Goal: Task Accomplishment & Management: Complete application form

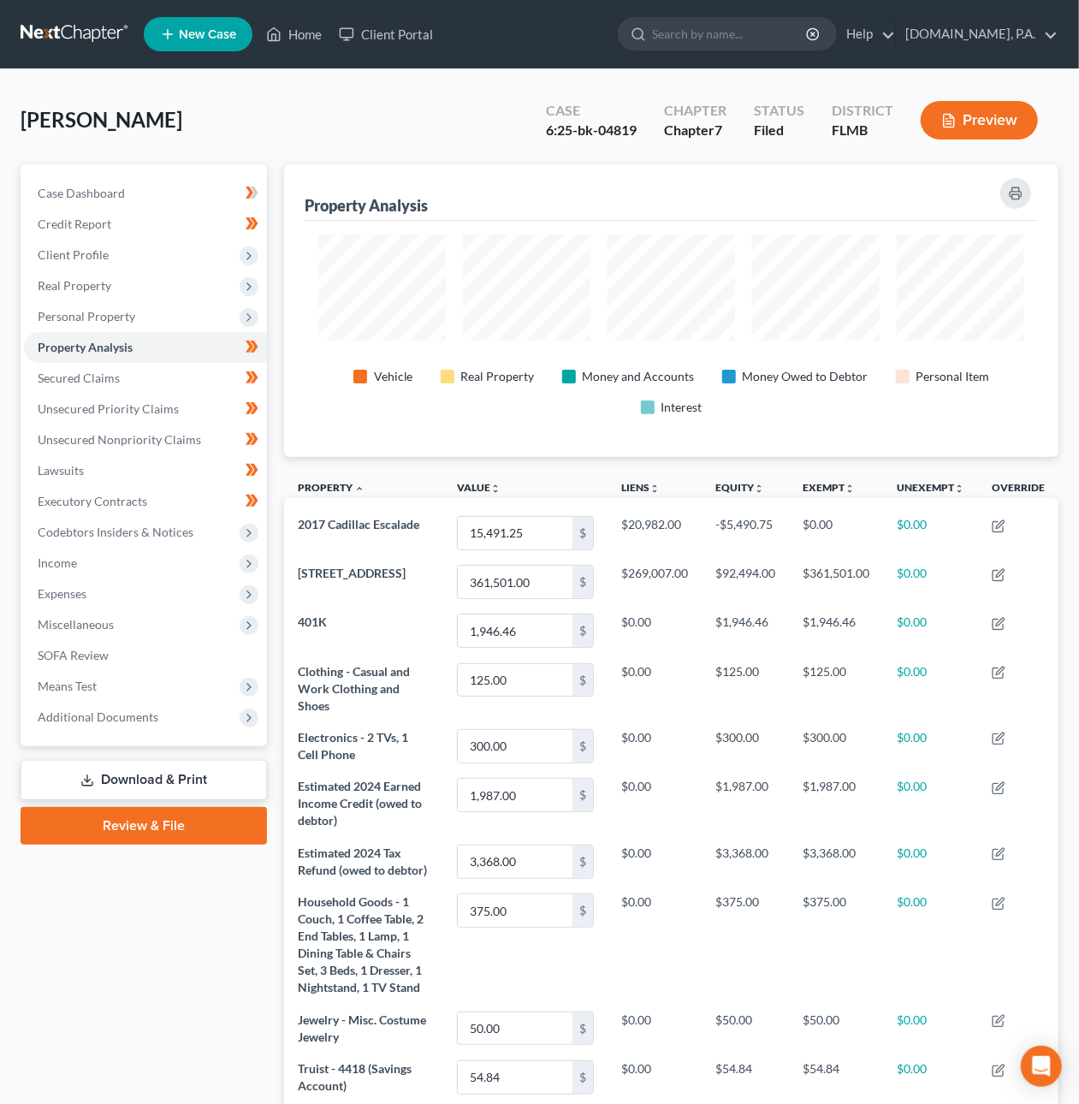
click at [84, 35] on link at bounding box center [76, 34] width 110 height 31
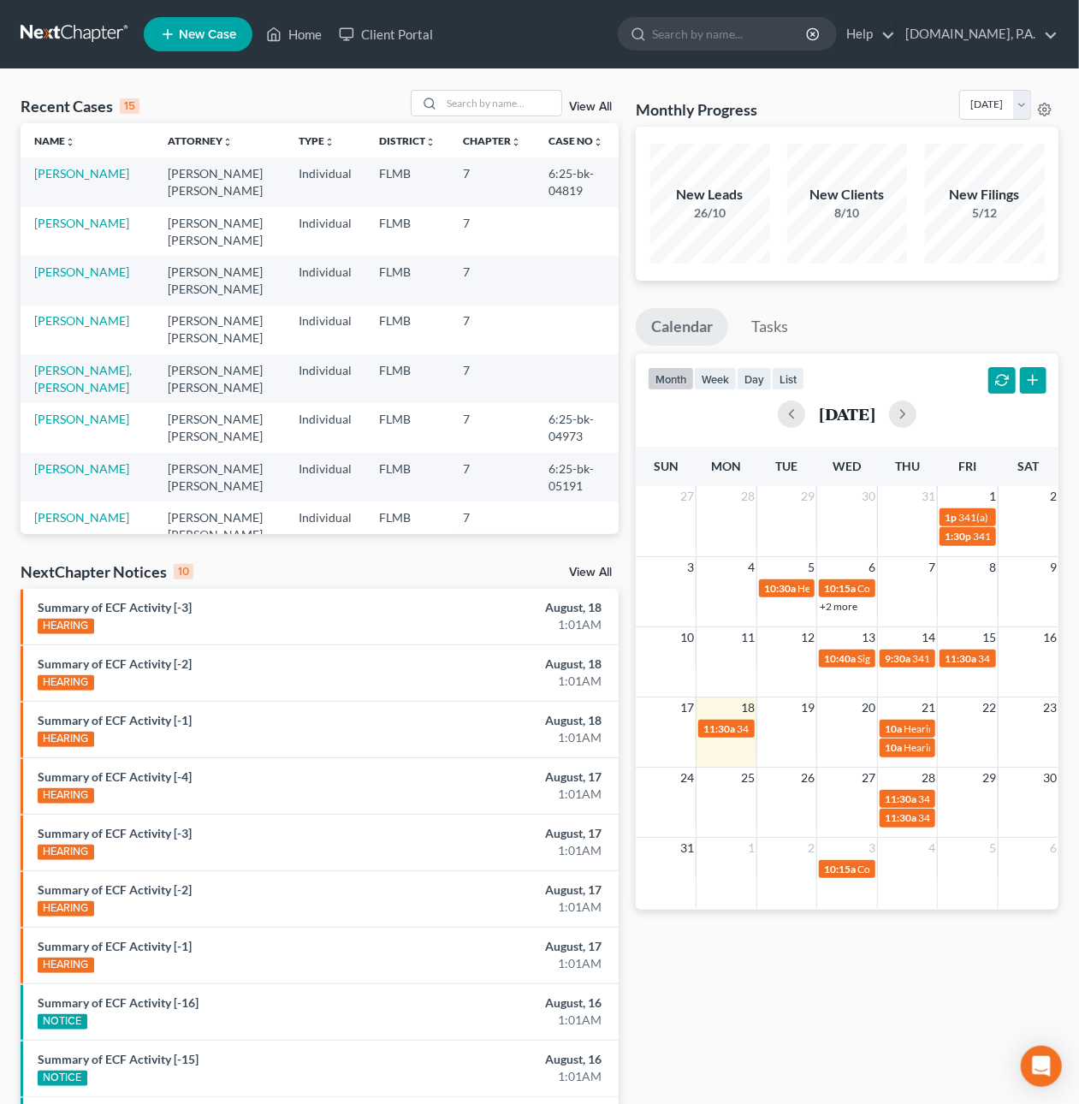
click at [85, 33] on link at bounding box center [76, 34] width 110 height 31
click at [465, 99] on input "search" at bounding box center [502, 103] width 120 height 25
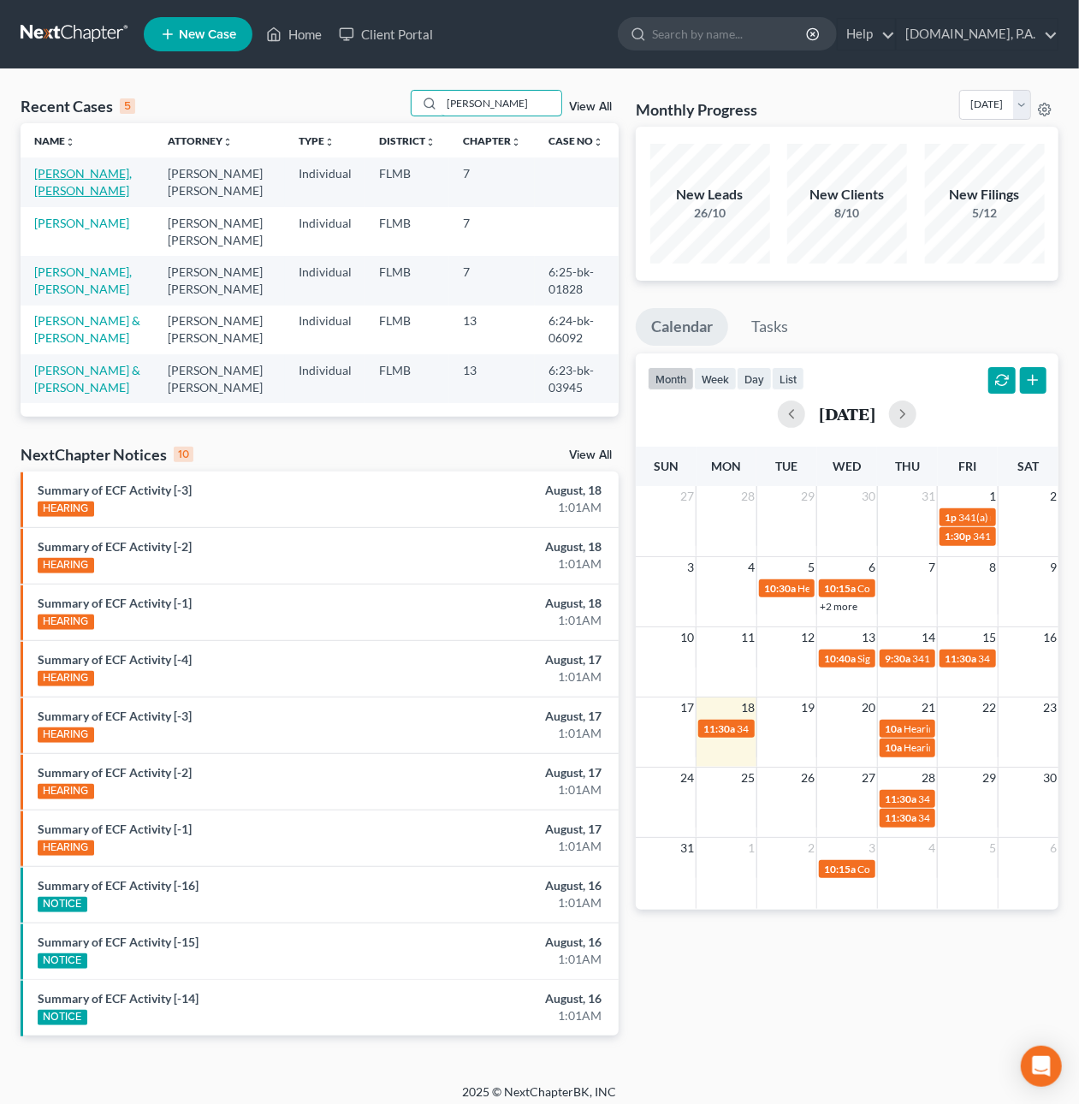
type input "[PERSON_NAME]"
click at [102, 174] on link "[PERSON_NAME], [PERSON_NAME]" at bounding box center [83, 182] width 98 height 32
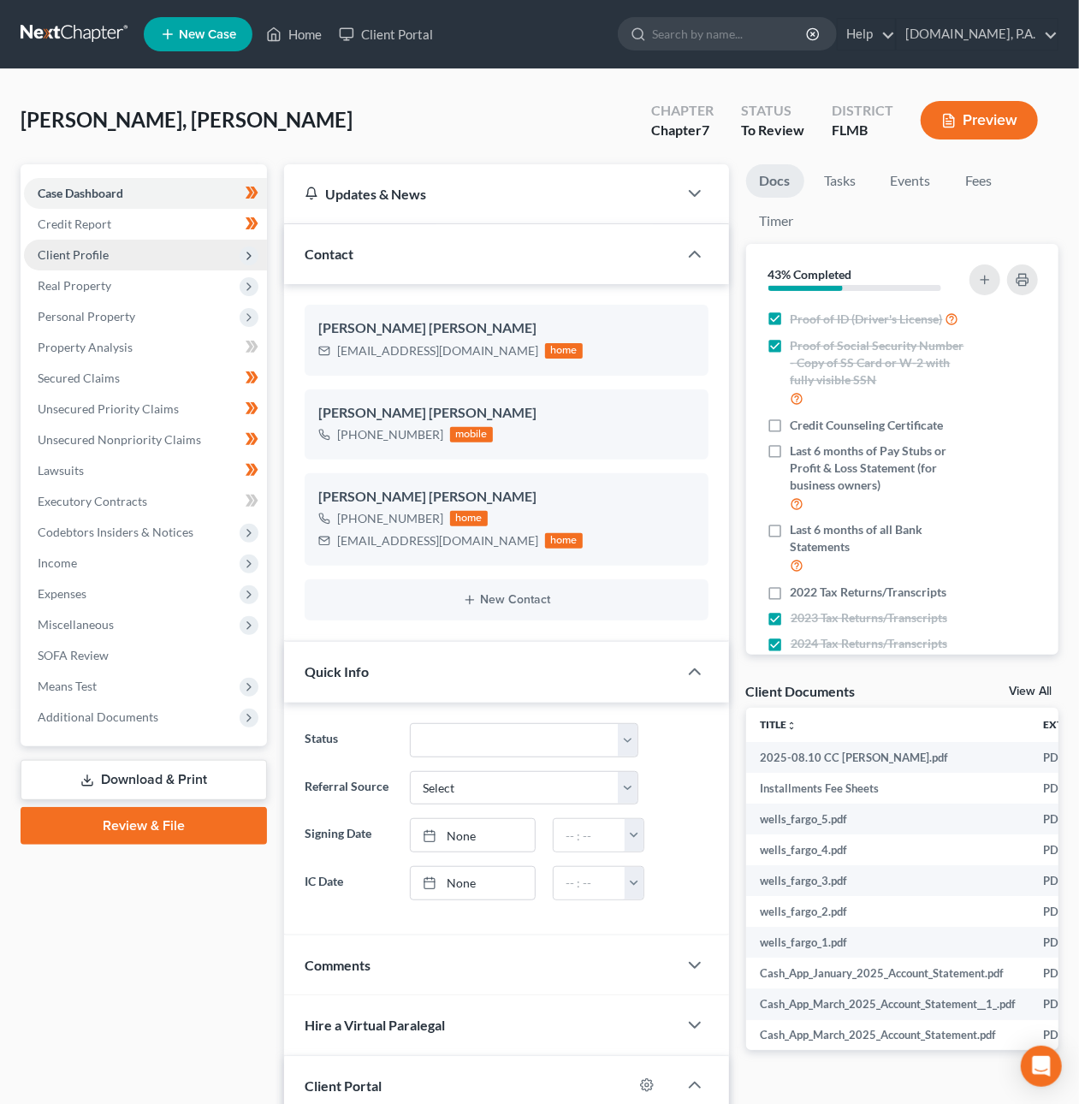
click at [98, 253] on span "Client Profile" at bounding box center [73, 254] width 71 height 15
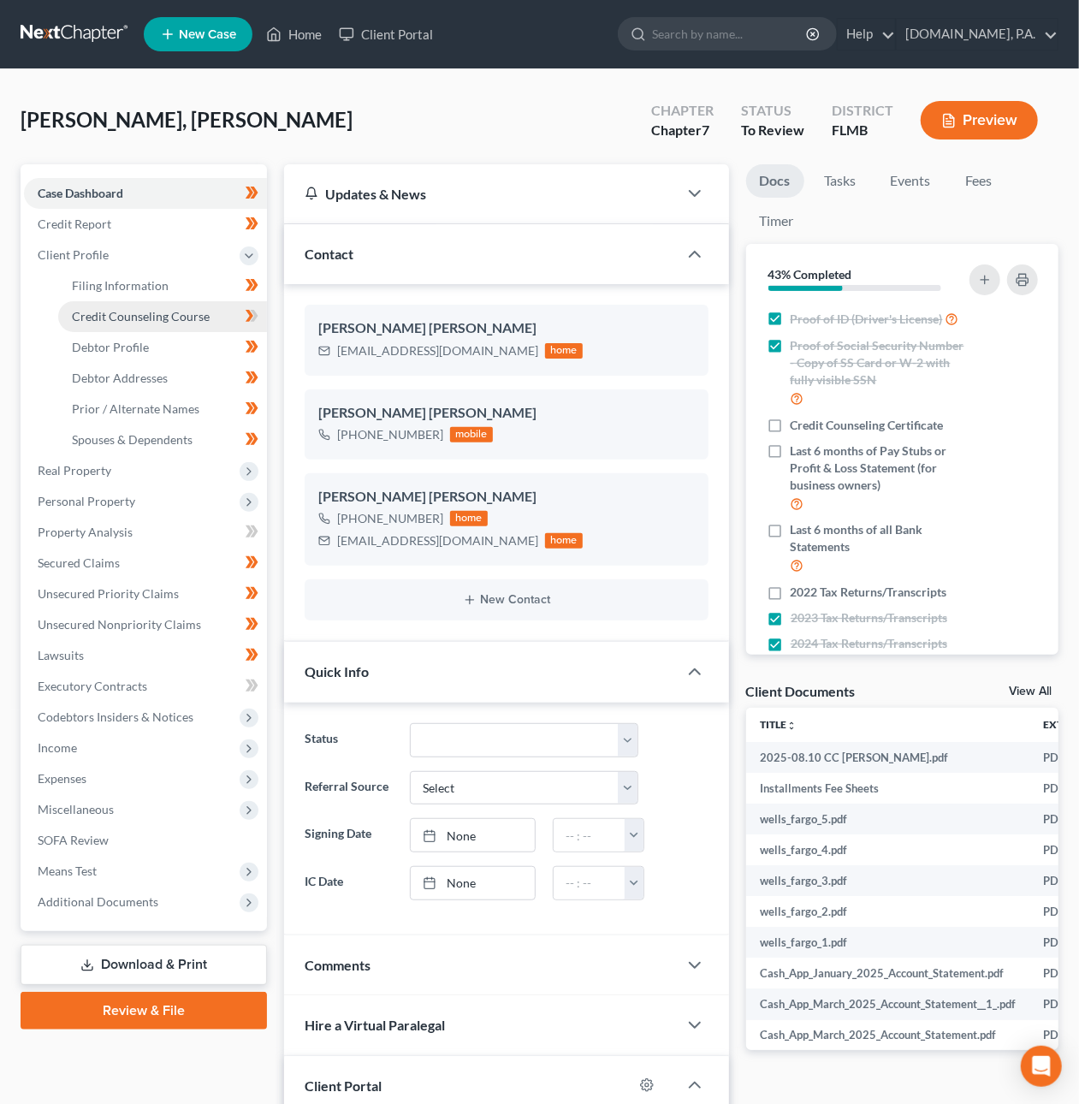
click at [104, 309] on span "Credit Counseling Course" at bounding box center [141, 316] width 138 height 15
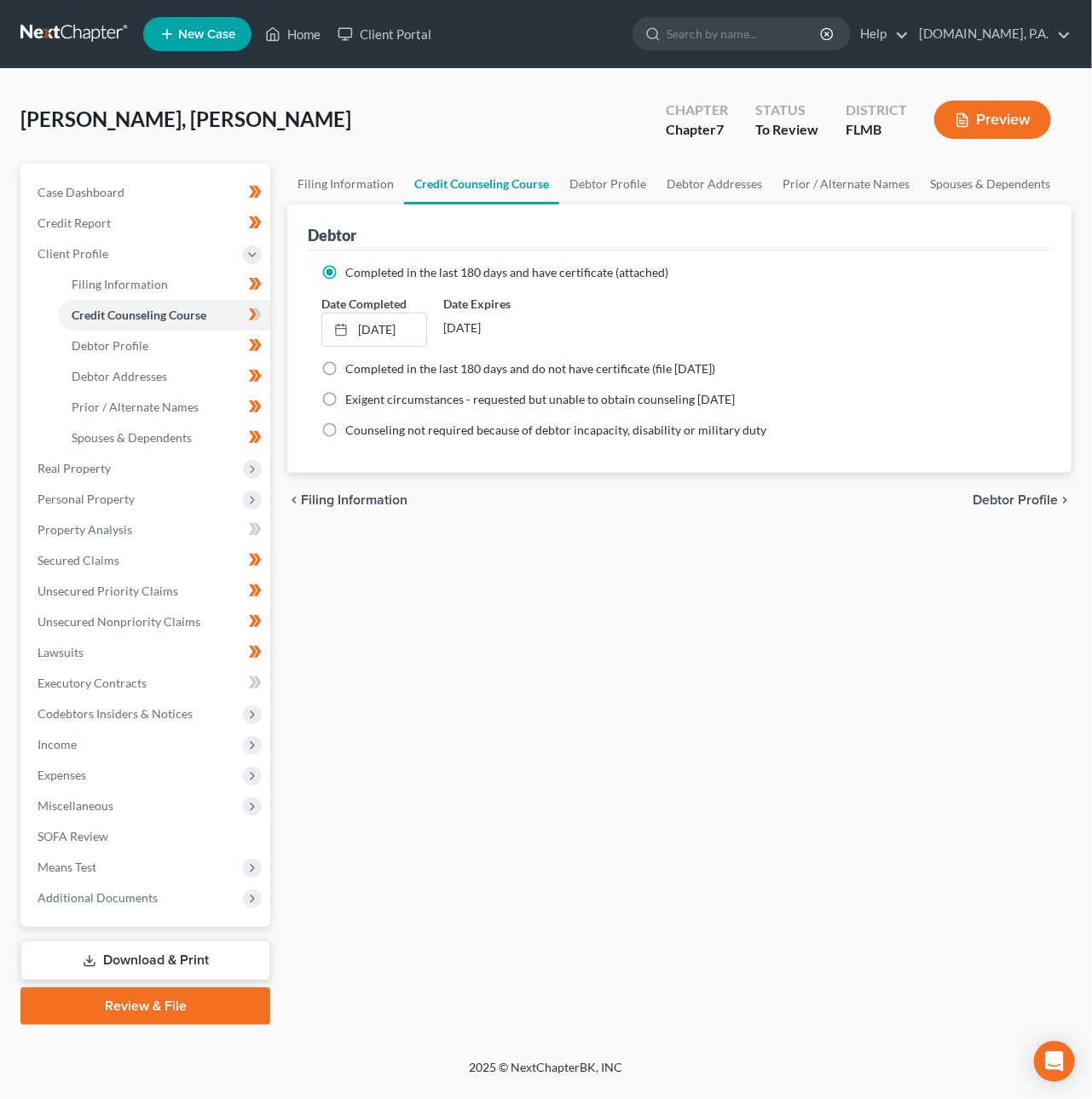
click at [57, 25] on link at bounding box center [76, 34] width 109 height 31
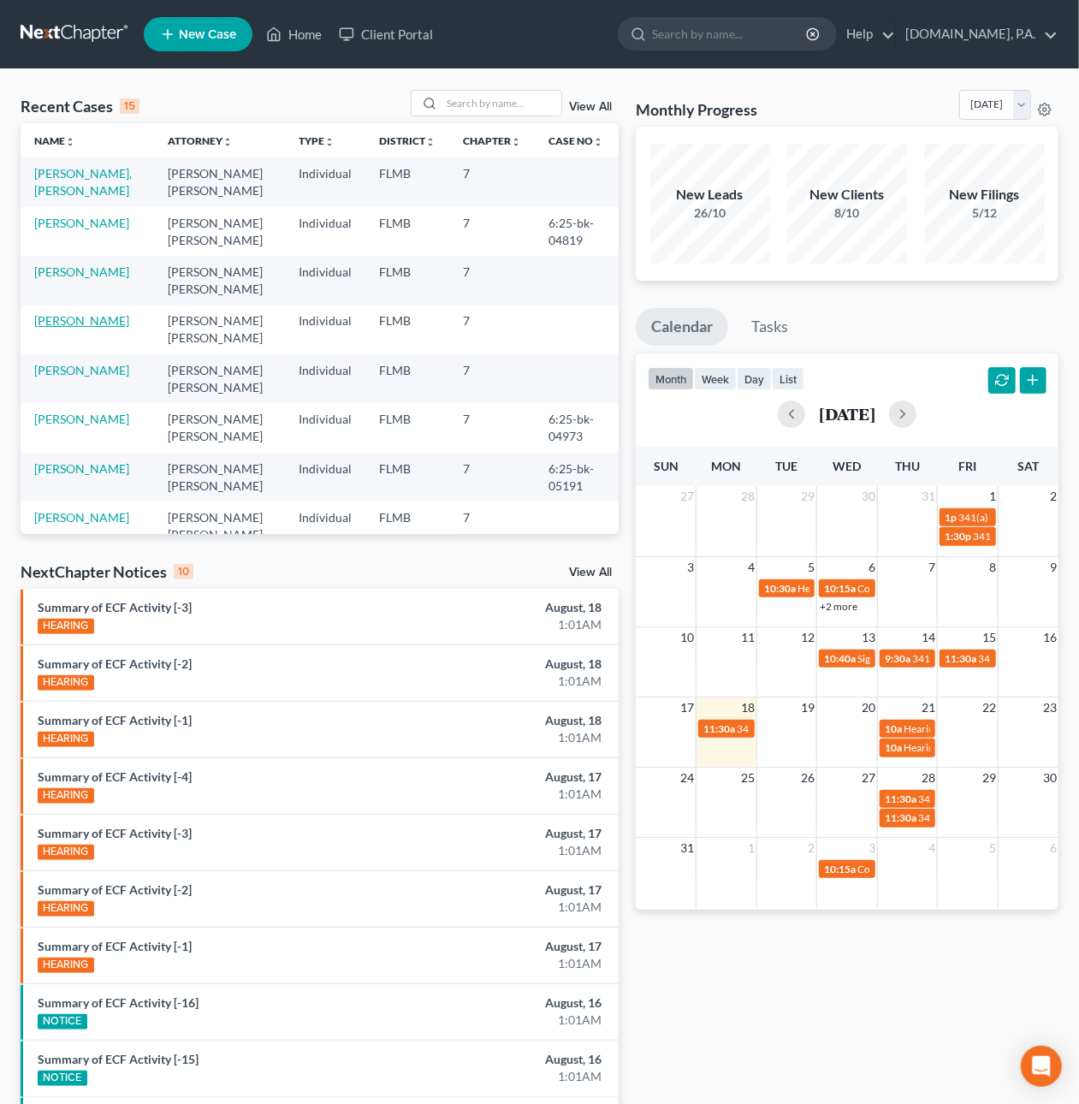
click at [105, 319] on link "[PERSON_NAME]" at bounding box center [81, 320] width 95 height 15
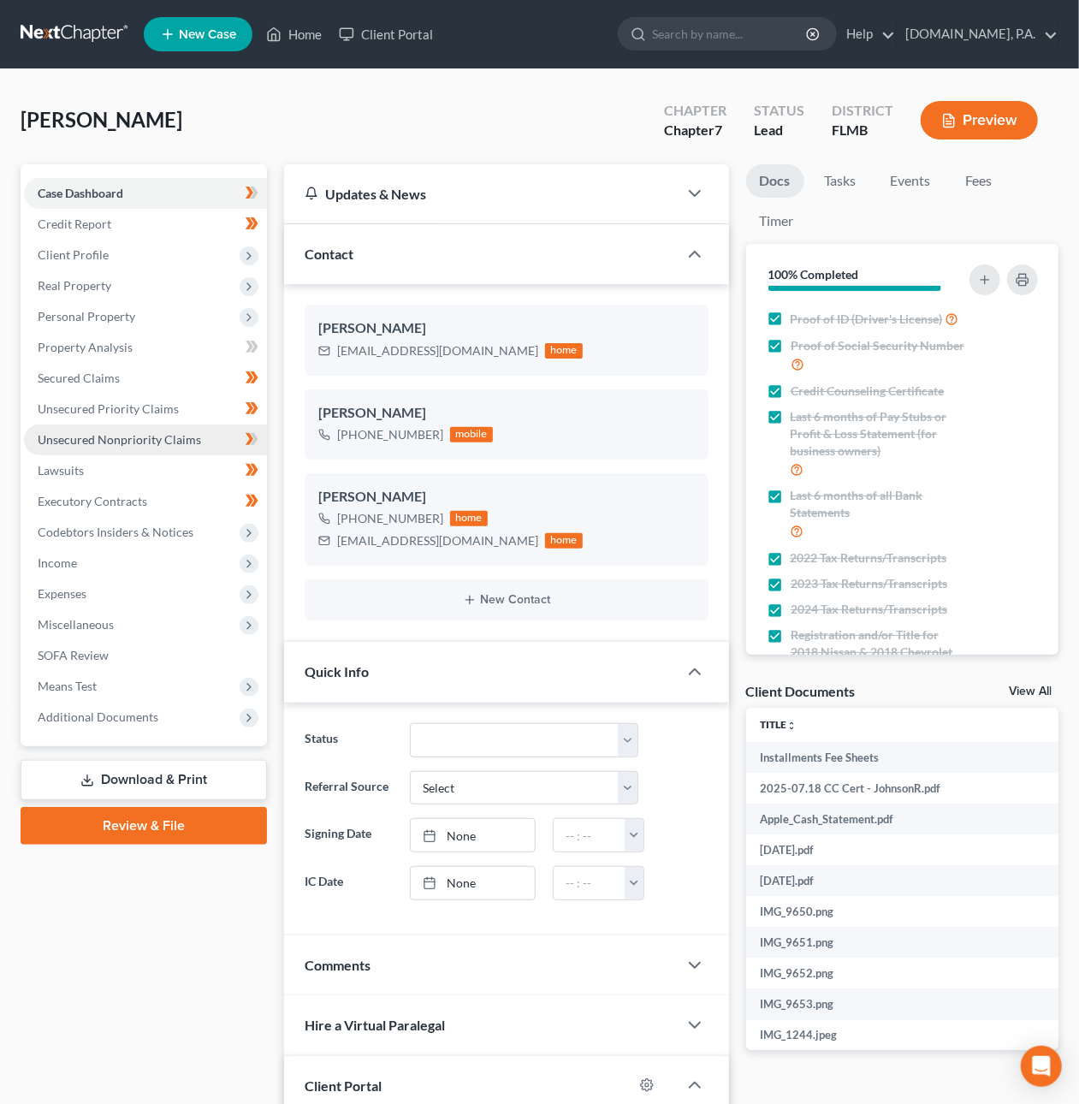
click at [127, 437] on span "Unsecured Nonpriority Claims" at bounding box center [120, 439] width 164 height 15
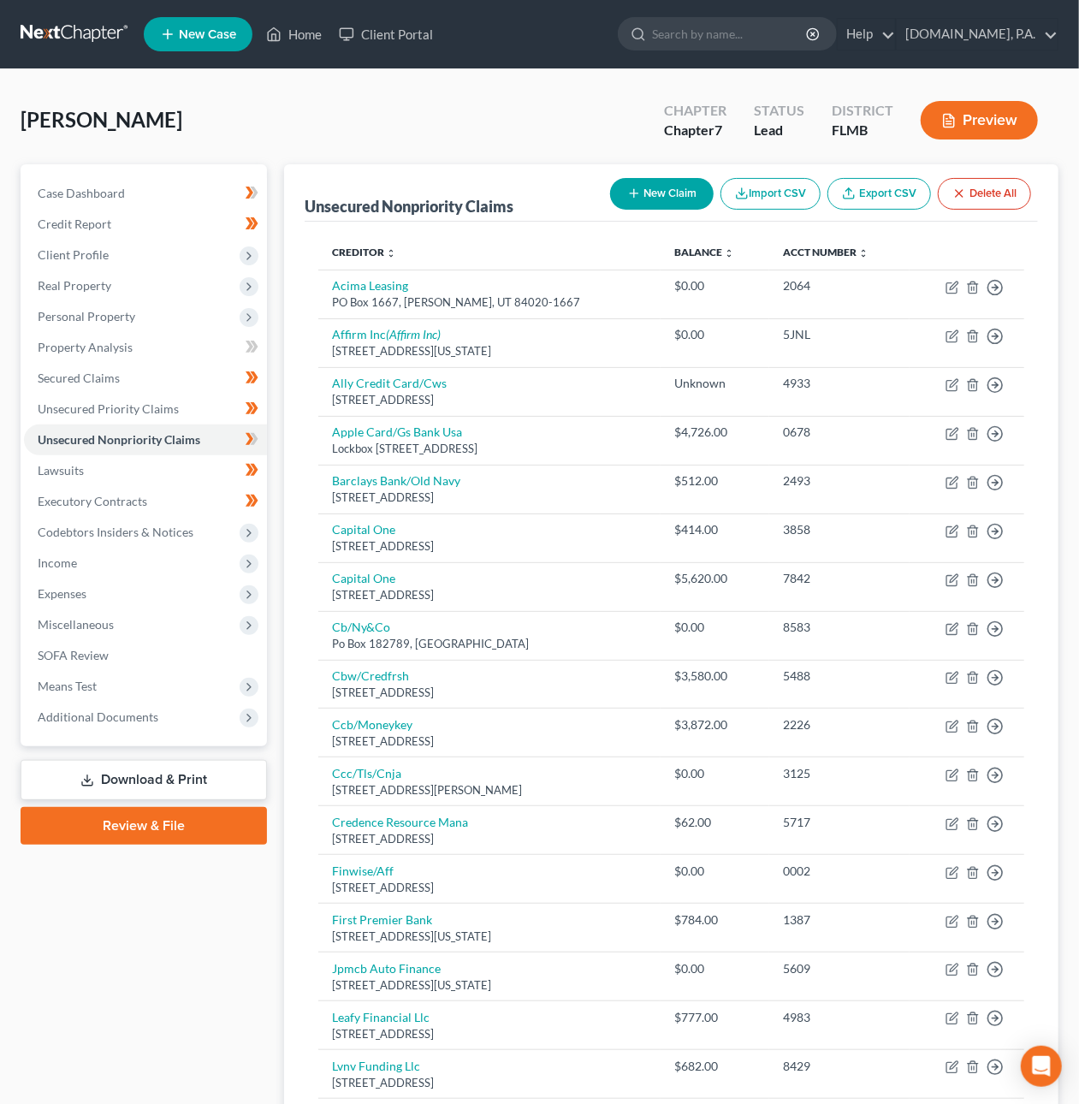
click at [627, 195] on icon "button" at bounding box center [634, 194] width 14 height 14
select select "0"
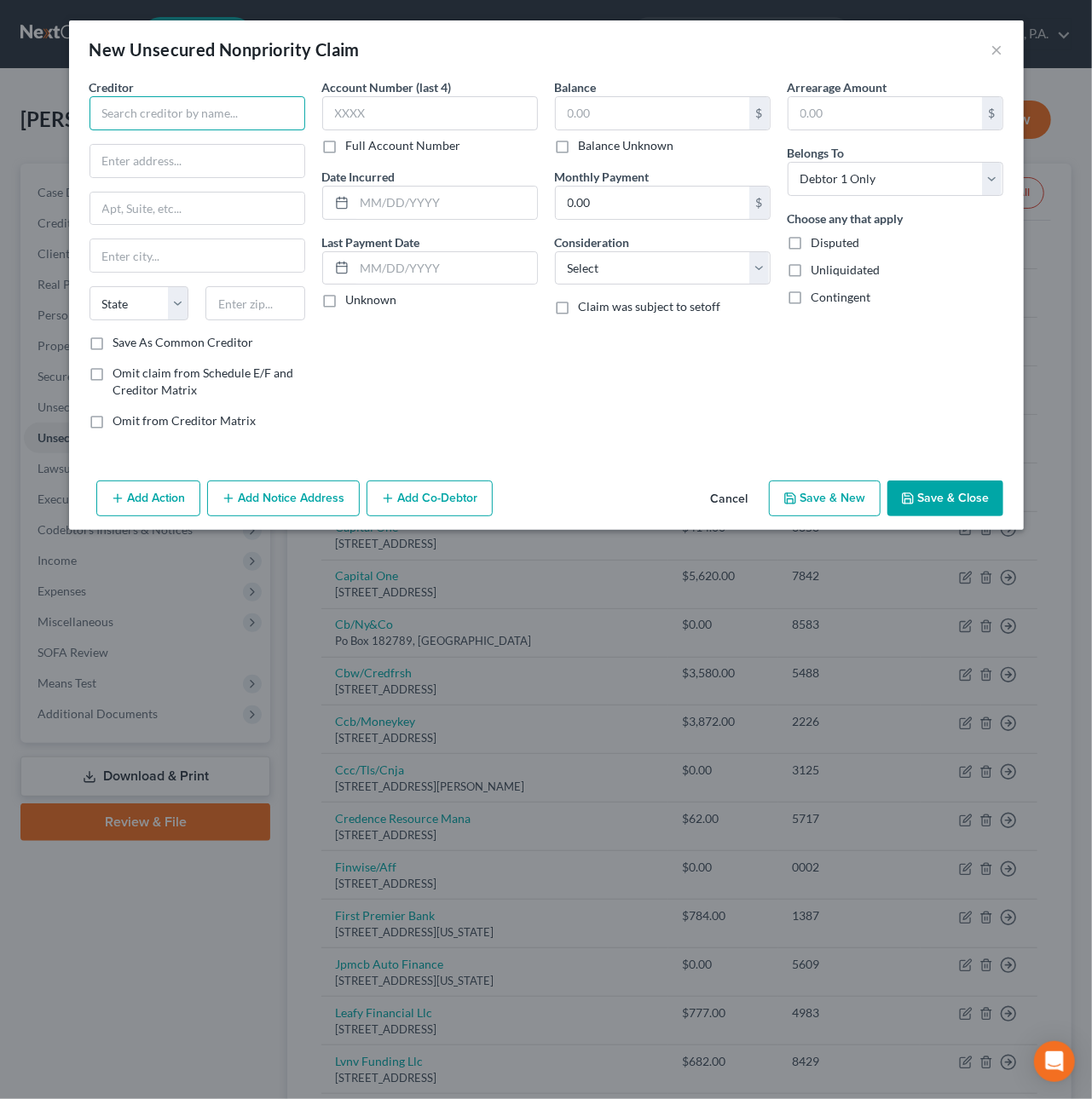
click at [113, 112] on input "text" at bounding box center [197, 113] width 216 height 34
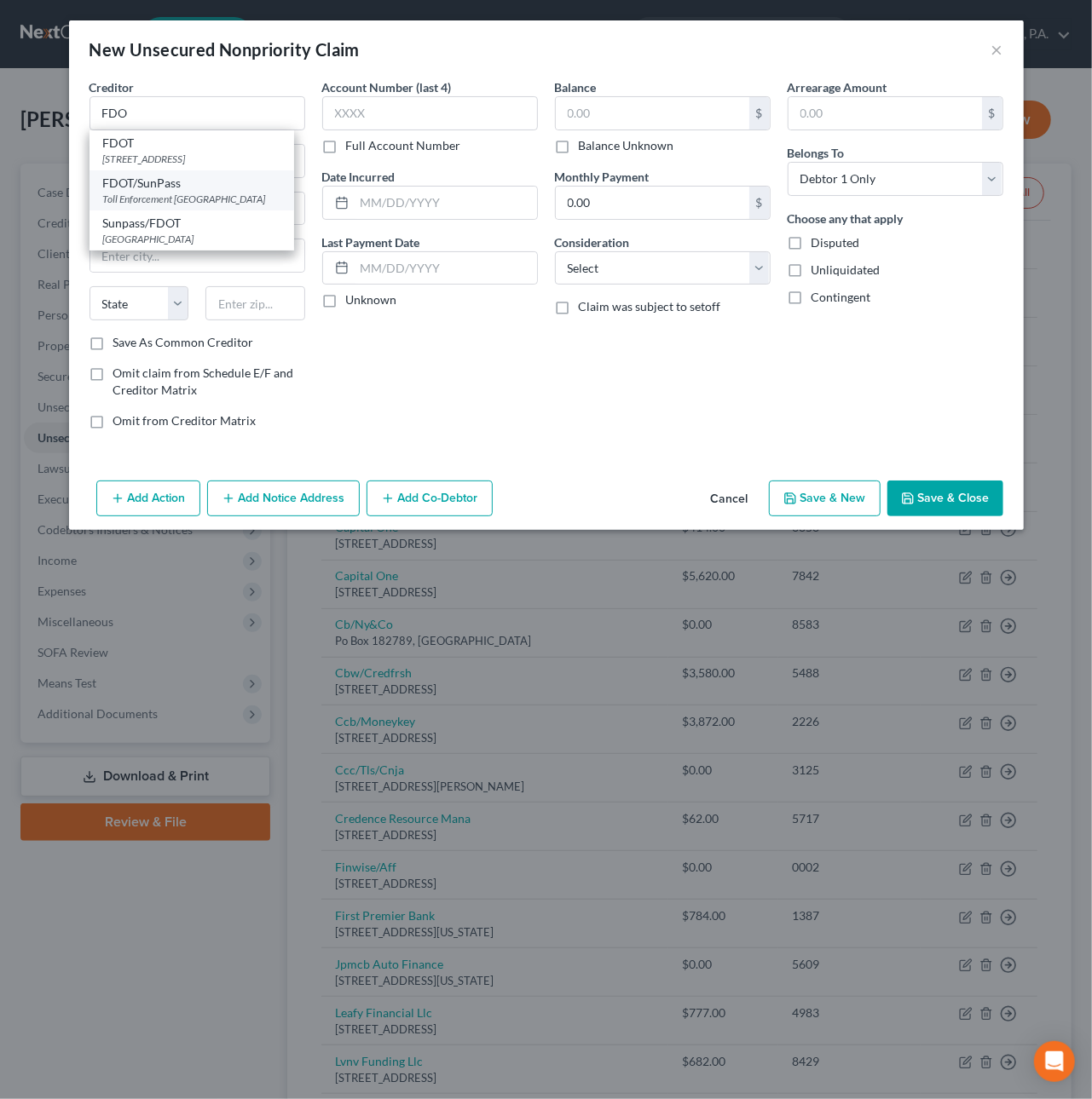
click at [145, 192] on div "FDOT/SunPass" at bounding box center [192, 182] width 177 height 17
type input "FDOT/SunPass"
type input "Toll Enforcement"
type input "PO Box 31241"
type input "Tampa"
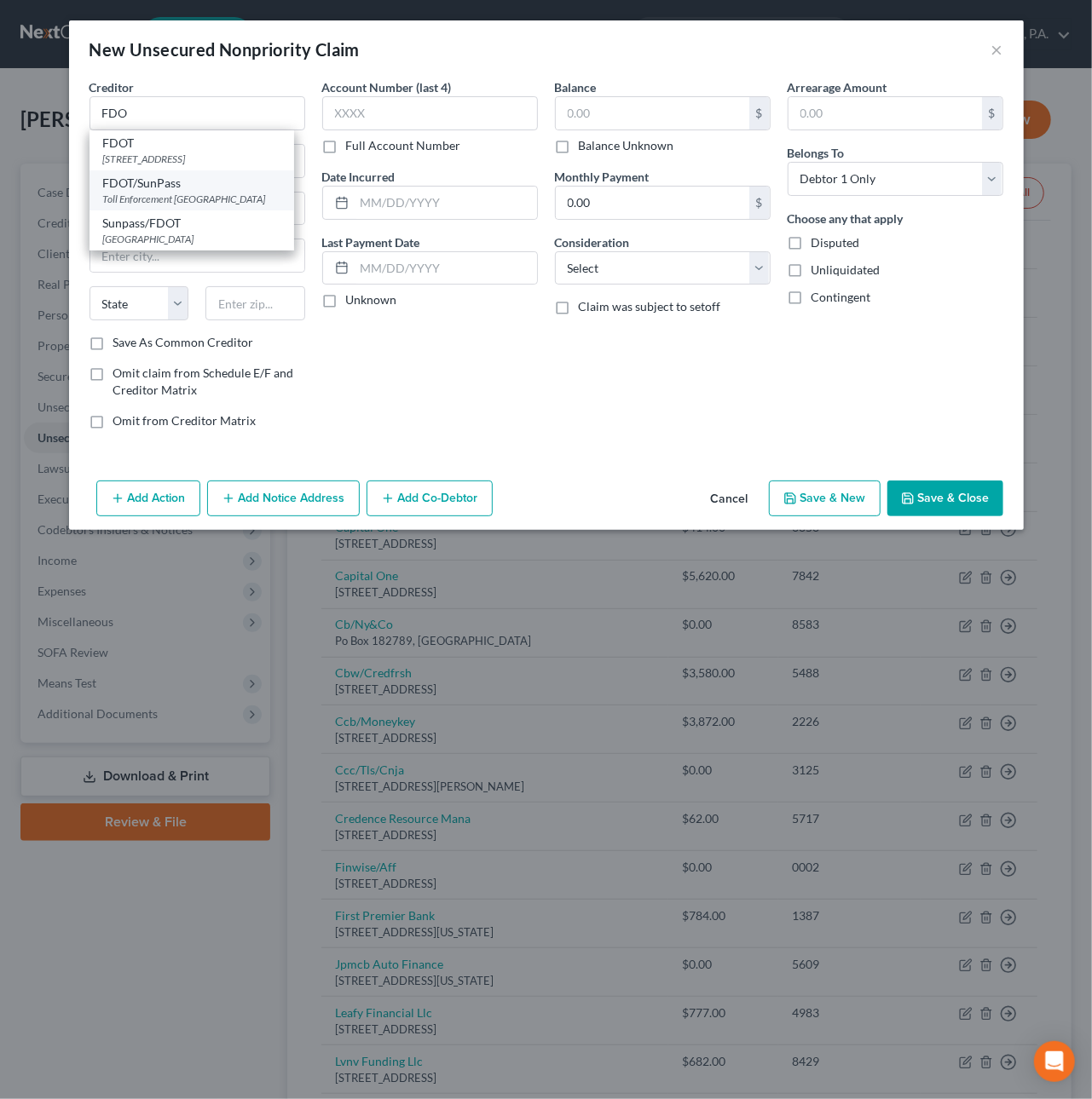
select select "9"
type input "33631"
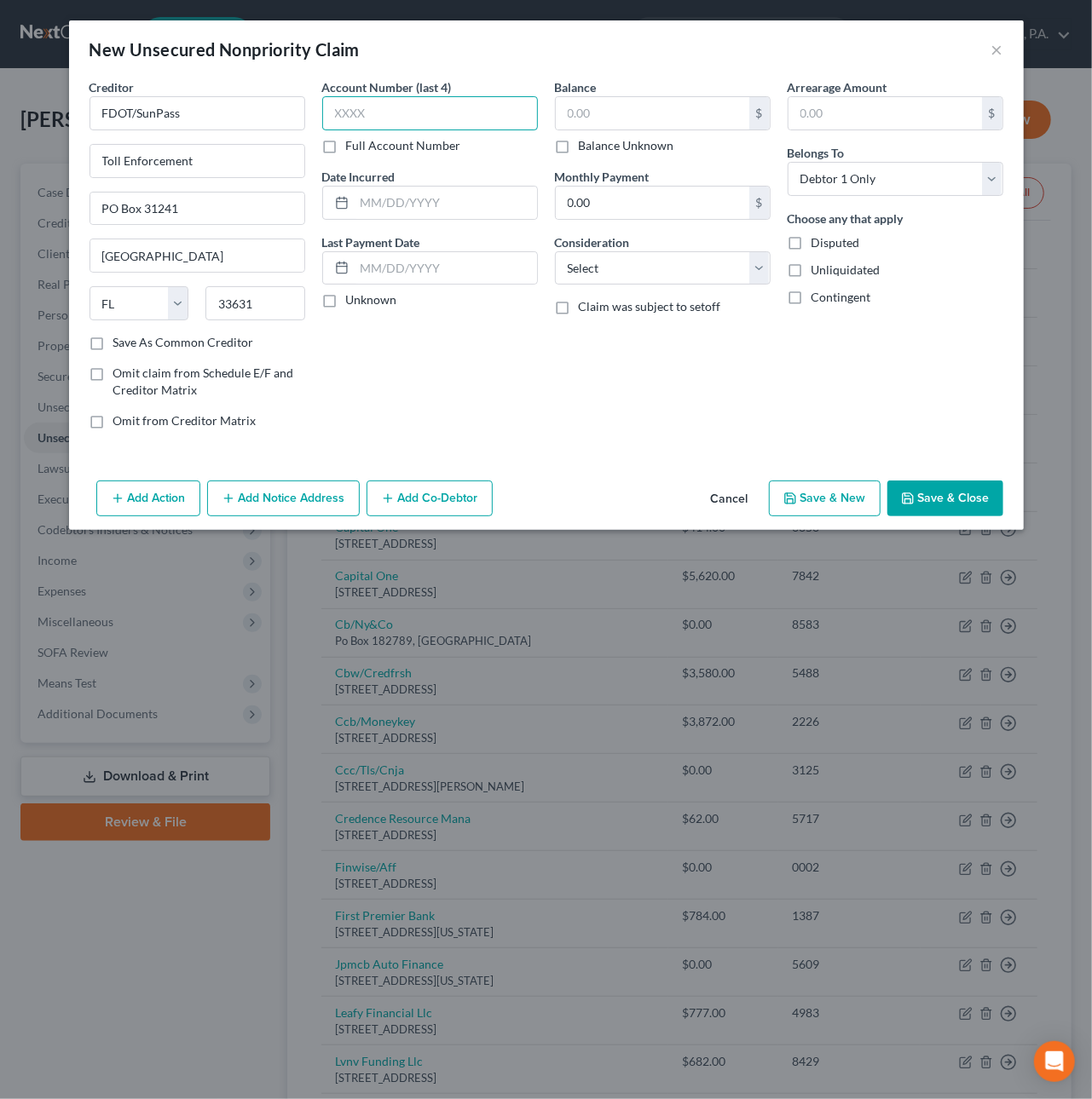
click at [400, 114] on input "text" at bounding box center [430, 113] width 216 height 34
type input "7873"
click at [435, 198] on input "text" at bounding box center [445, 202] width 182 height 33
type input "5/13/2025"
click at [598, 104] on input "text" at bounding box center [652, 113] width 193 height 33
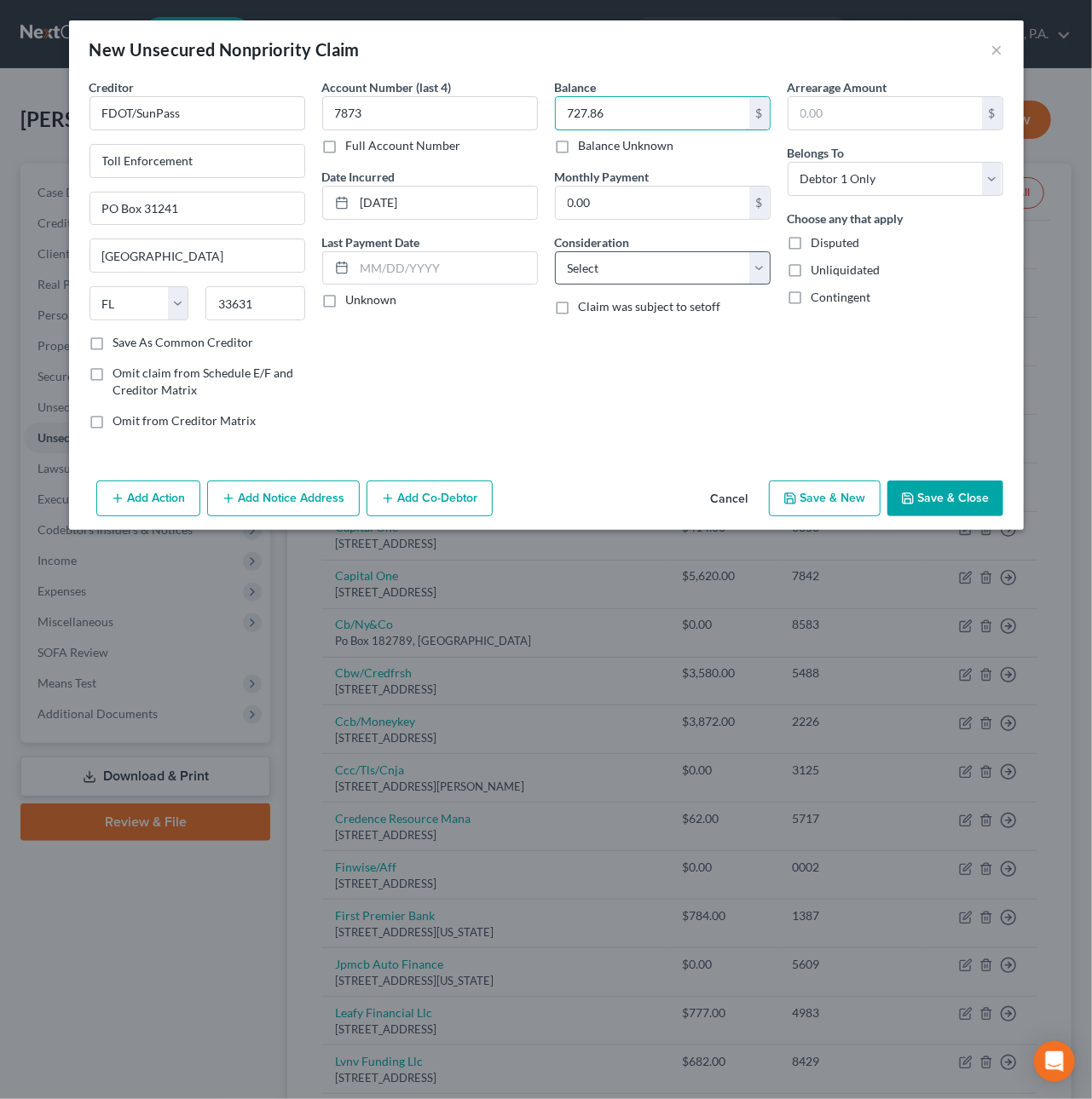
type input "727.86"
click at [613, 262] on select "Select Cable / Satellite Services Collection Agency Credit Card Debt Debt Couns…" at bounding box center [662, 269] width 216 height 34
select select "14"
click at [554, 252] on select "Select Cable / Satellite Services Collection Agency Credit Card Debt Debt Couns…" at bounding box center [662, 269] width 216 height 34
click at [650, 330] on input "text" at bounding box center [662, 332] width 214 height 33
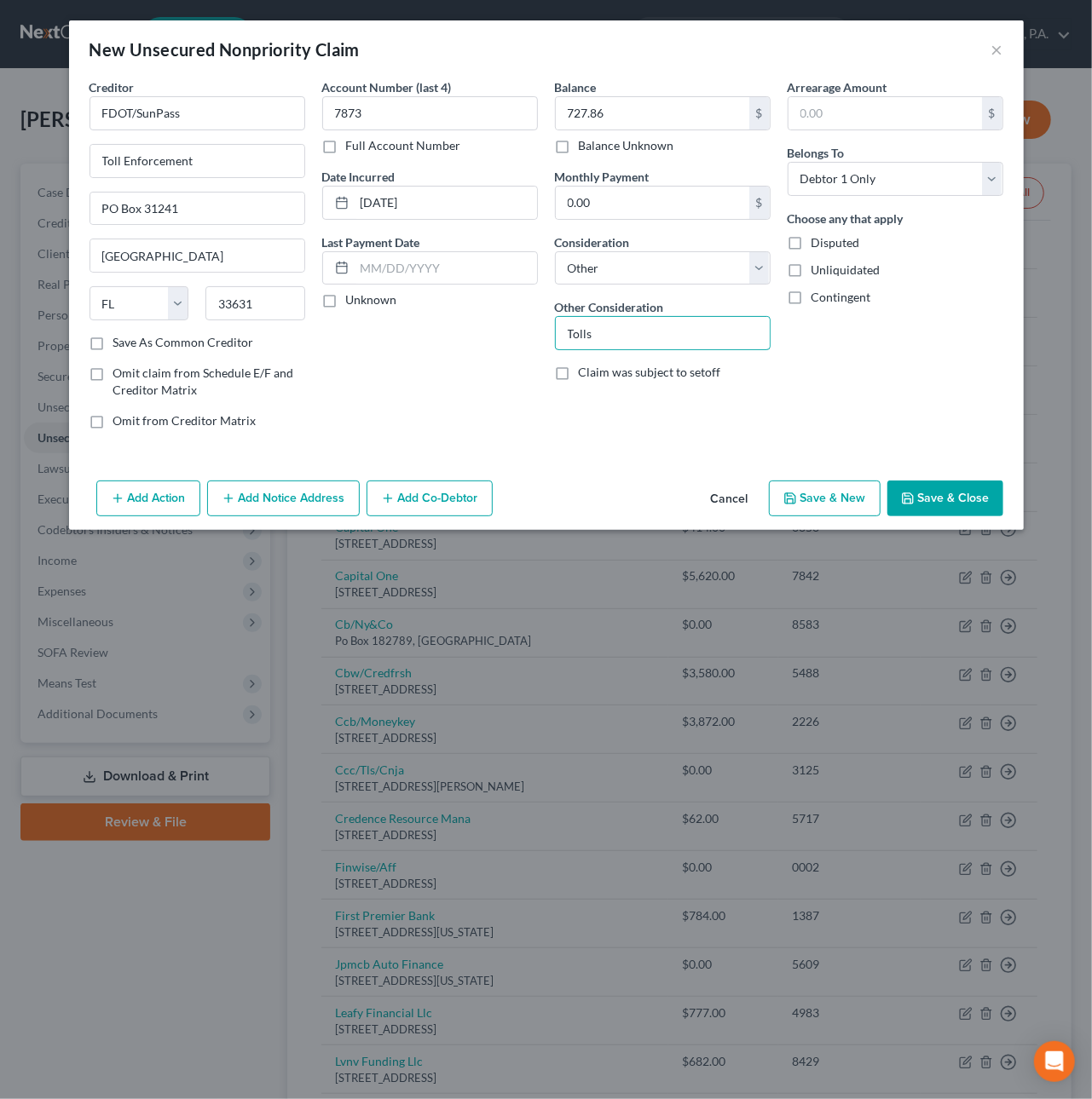
type input "Tolls"
click at [837, 494] on button "Save & New" at bounding box center [824, 499] width 111 height 36
select select "0"
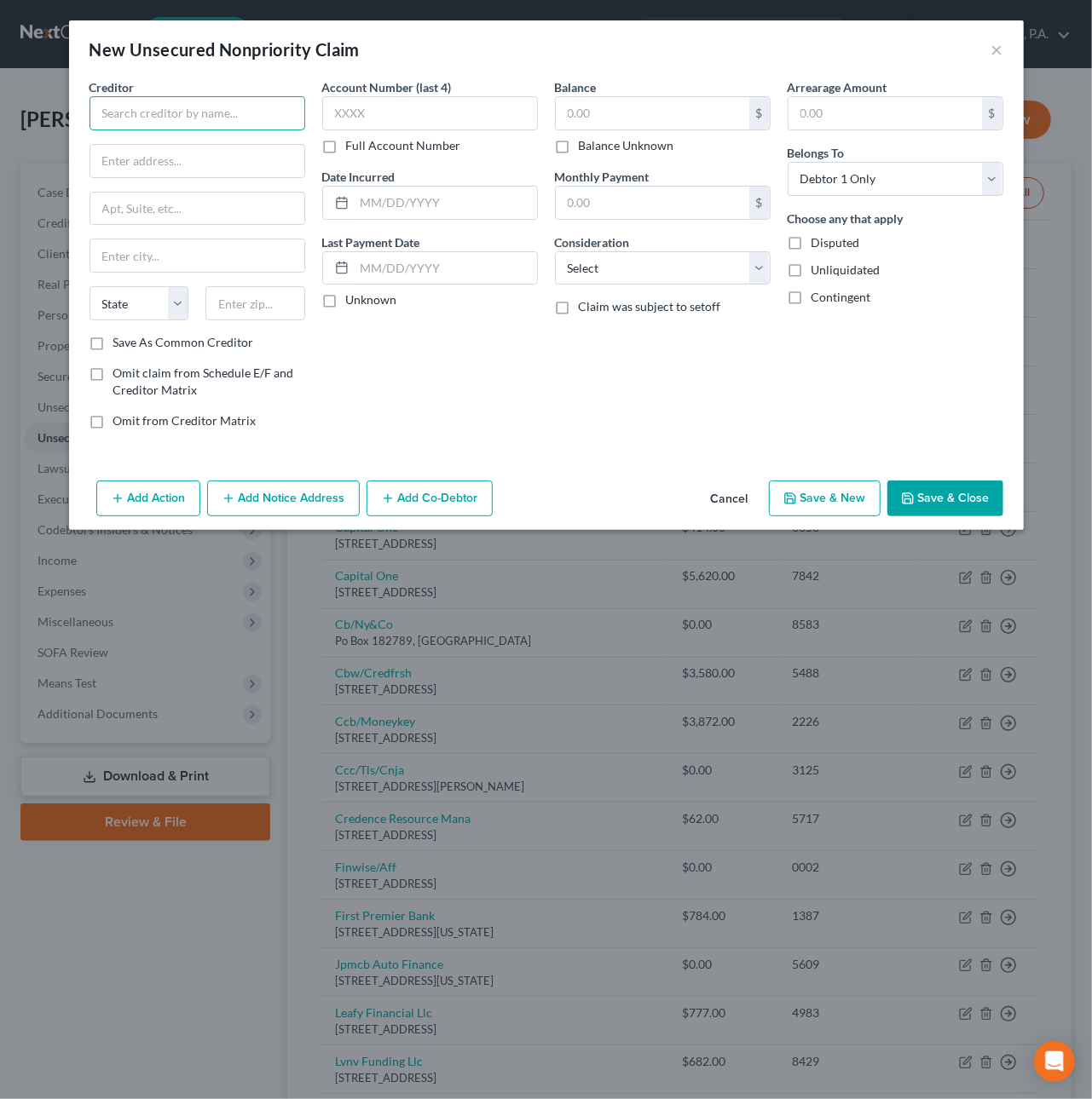
click at [167, 114] on input "text" at bounding box center [197, 113] width 216 height 34
type input "West Boca Medical Center"
click at [198, 160] on input "text" at bounding box center [197, 161] width 214 height 33
type input "21644 SR-7"
type input "33428"
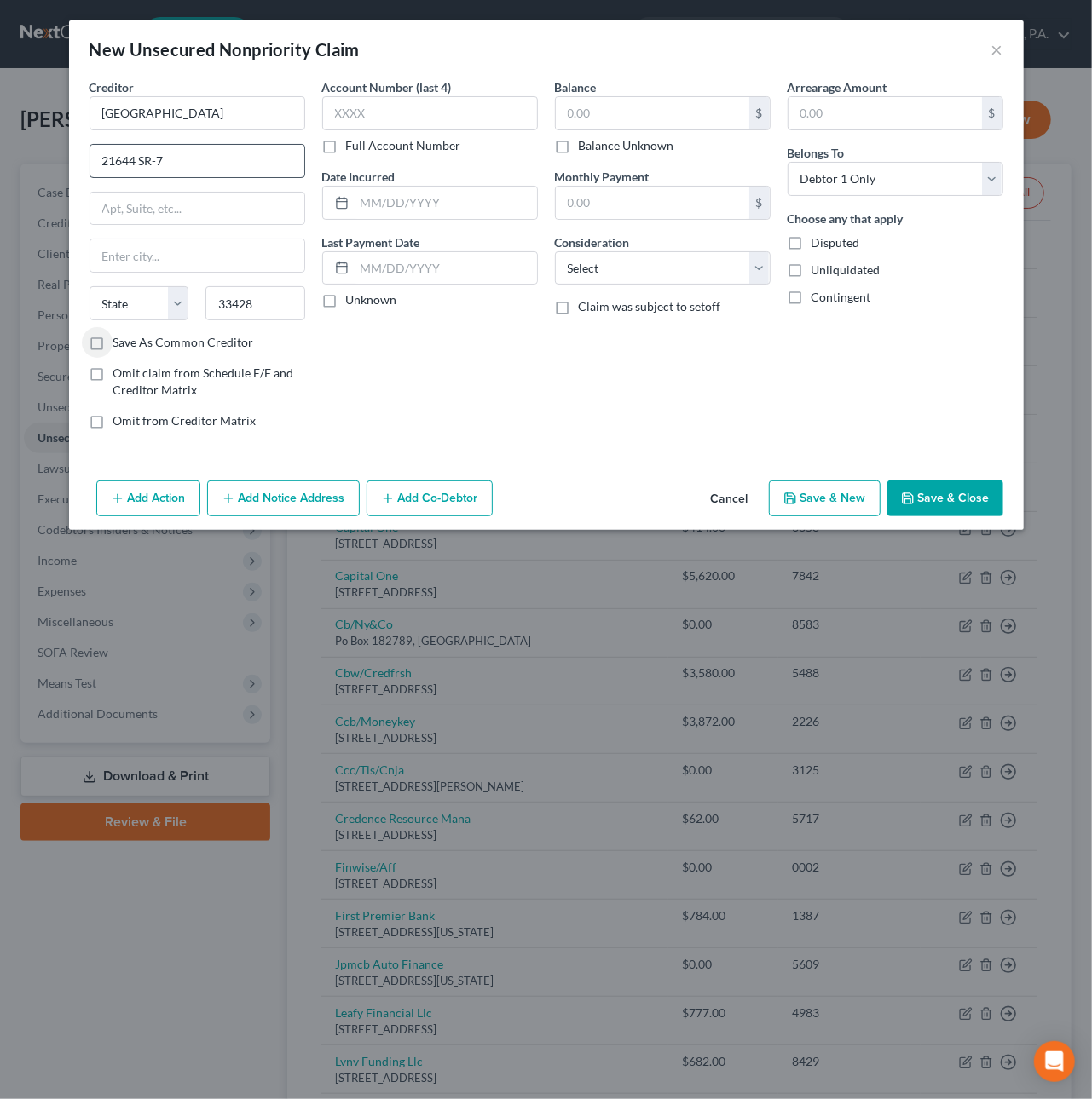
type input "Boca Raton"
select select "9"
click at [120, 334] on input "Save As Common Creditor" at bounding box center [125, 339] width 11 height 11
checkbox input "true"
type input "8540"
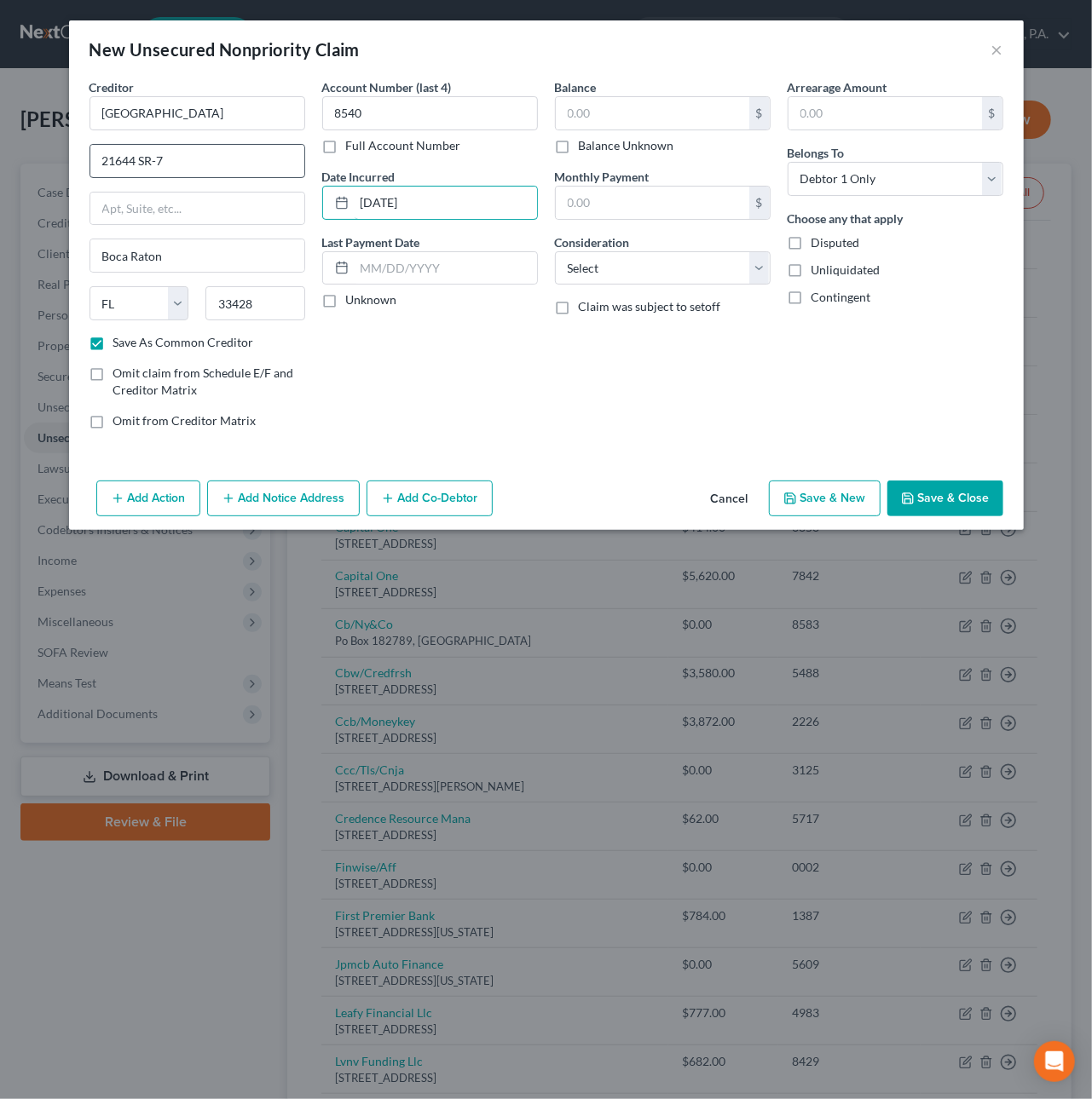
type input "11/16/2022"
type input "2,809.15"
select select "9"
click at [822, 494] on button "Save & New" at bounding box center [824, 499] width 111 height 36
checkbox input "false"
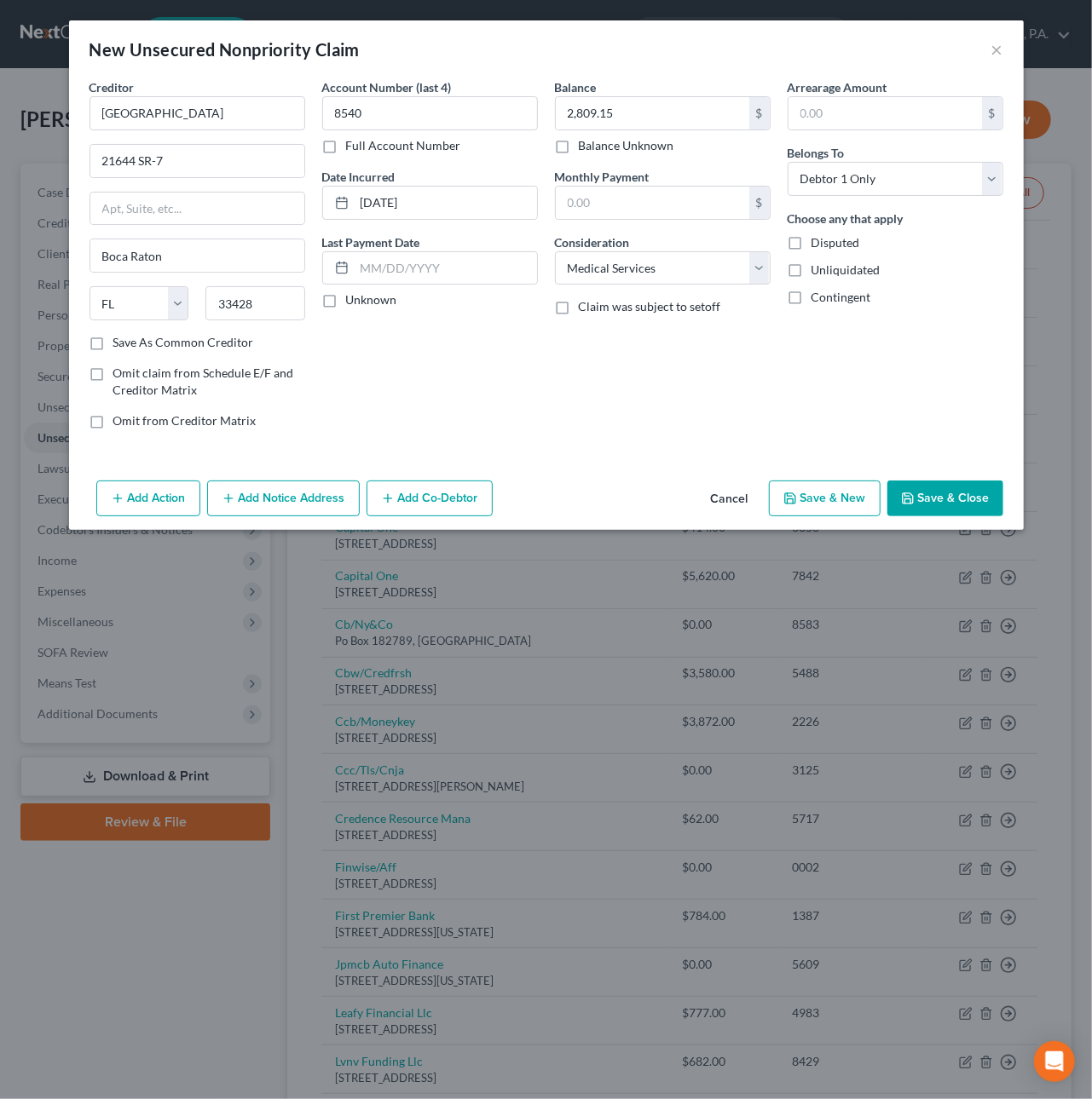
select select "0"
click at [147, 120] on input "text" at bounding box center [197, 113] width 216 height 34
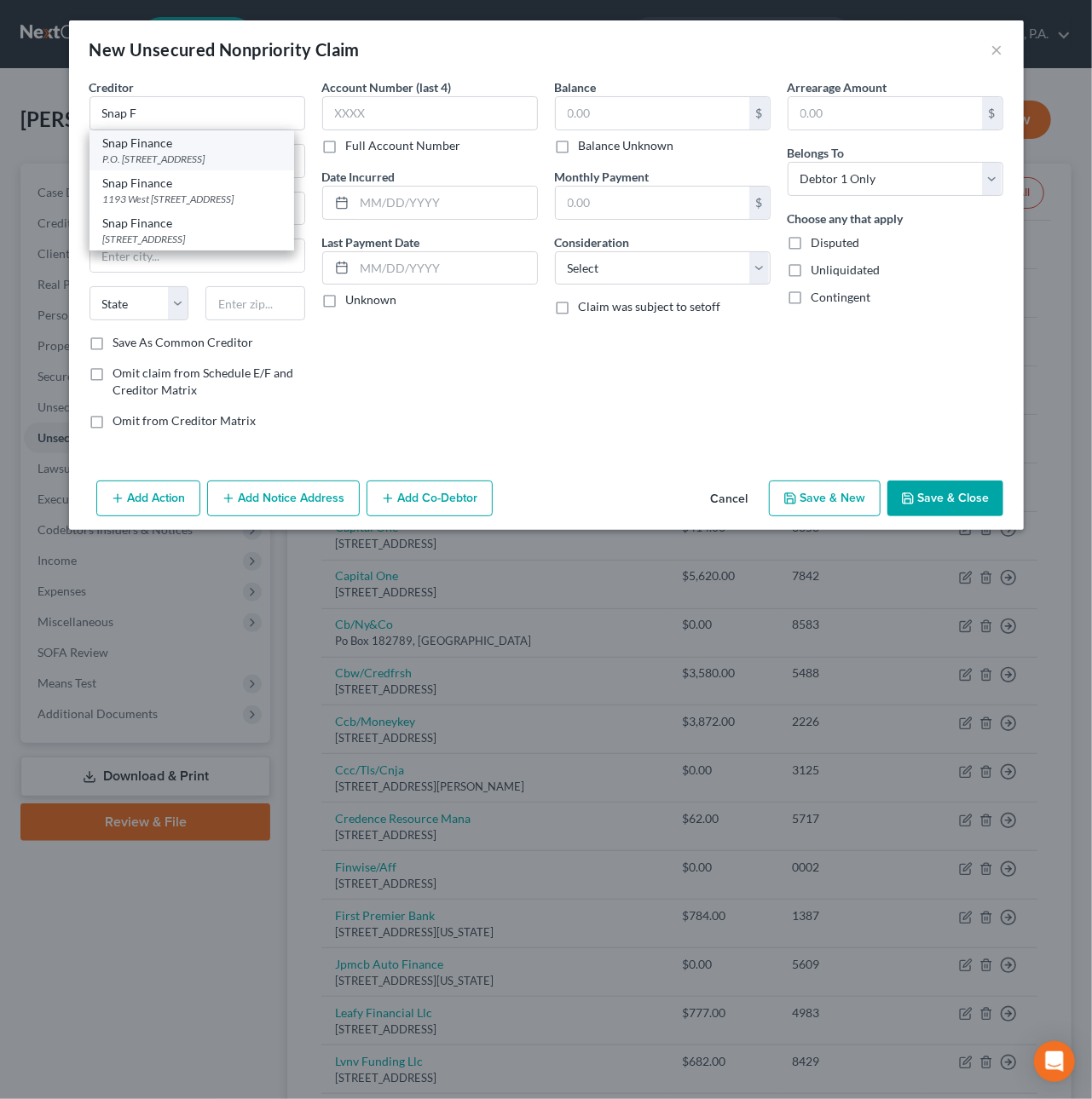
click at [174, 143] on div "Snap Finance" at bounding box center [192, 142] width 177 height 17
type input "Snap Finance"
type input "P.O. Box 26561"
type input "Salt Lake City"
select select "46"
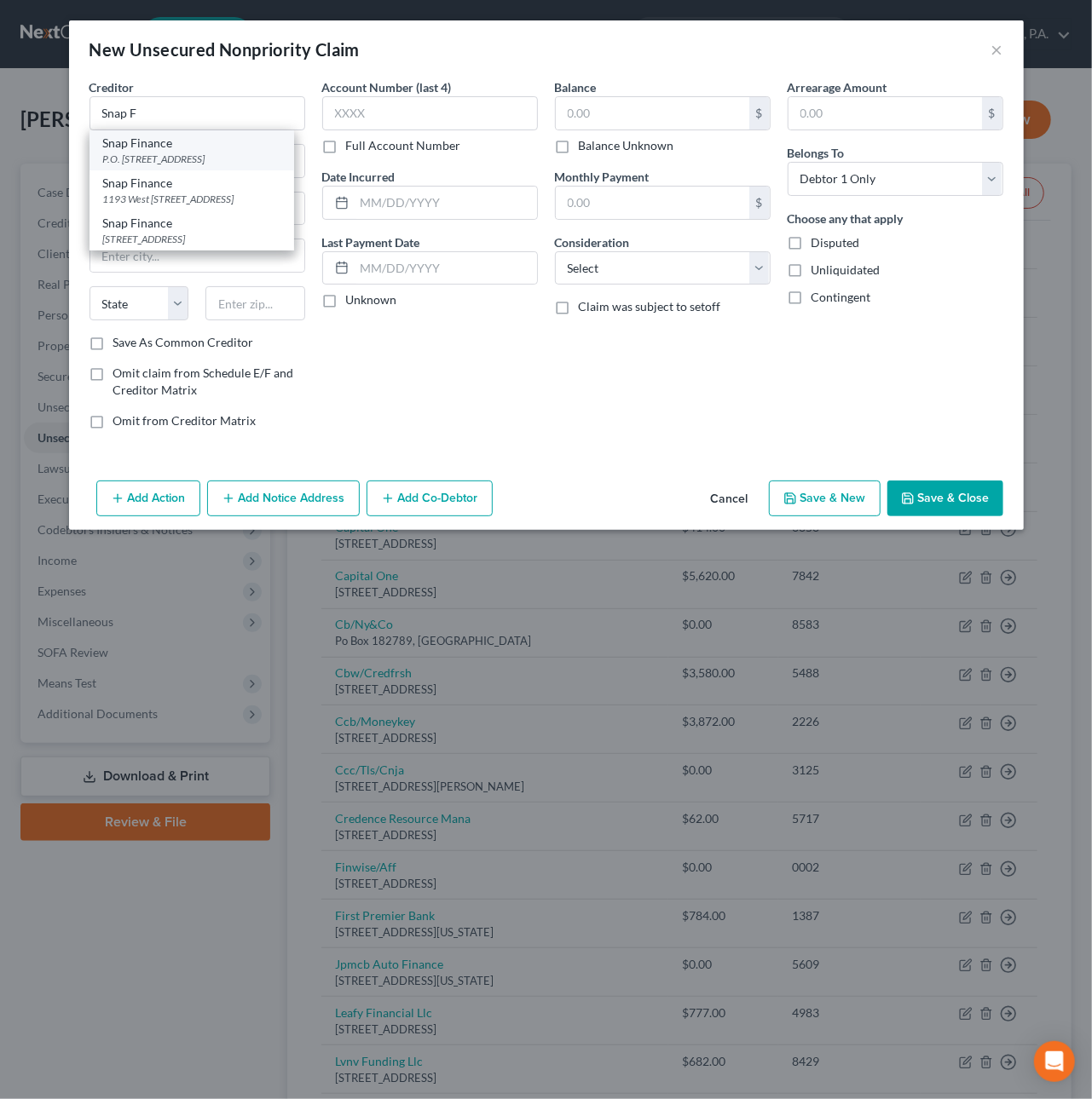
type input "84126"
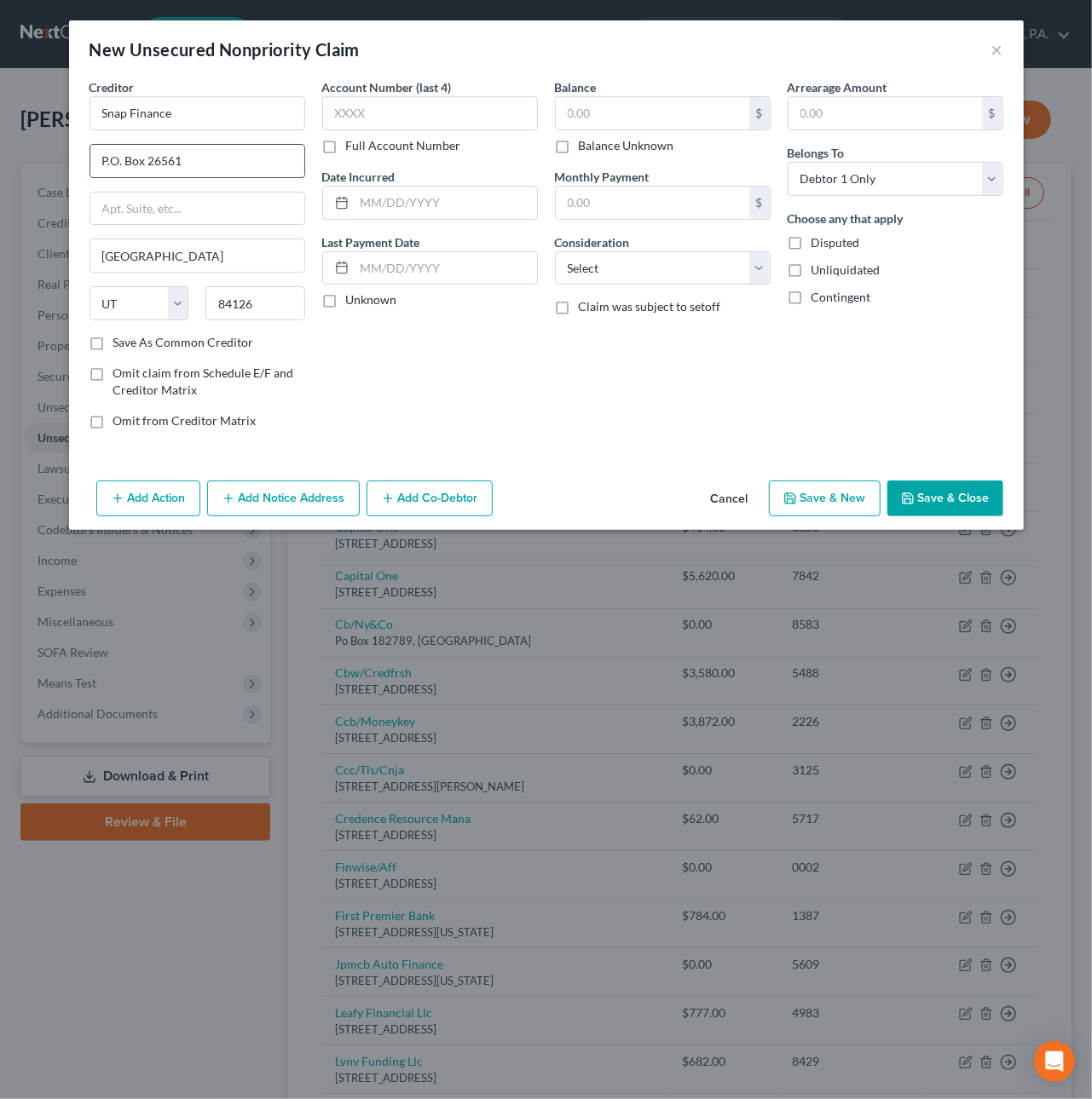
drag, startPoint x: 104, startPoint y: 161, endPoint x: 216, endPoint y: 160, distance: 112.0
click at [216, 160] on input "P.O. Box 26561" at bounding box center [197, 161] width 214 height 33
click at [195, 218] on input "text" at bounding box center [197, 208] width 214 height 33
paste input "P.O. Box 26561"
type input "P.O. Box 26561"
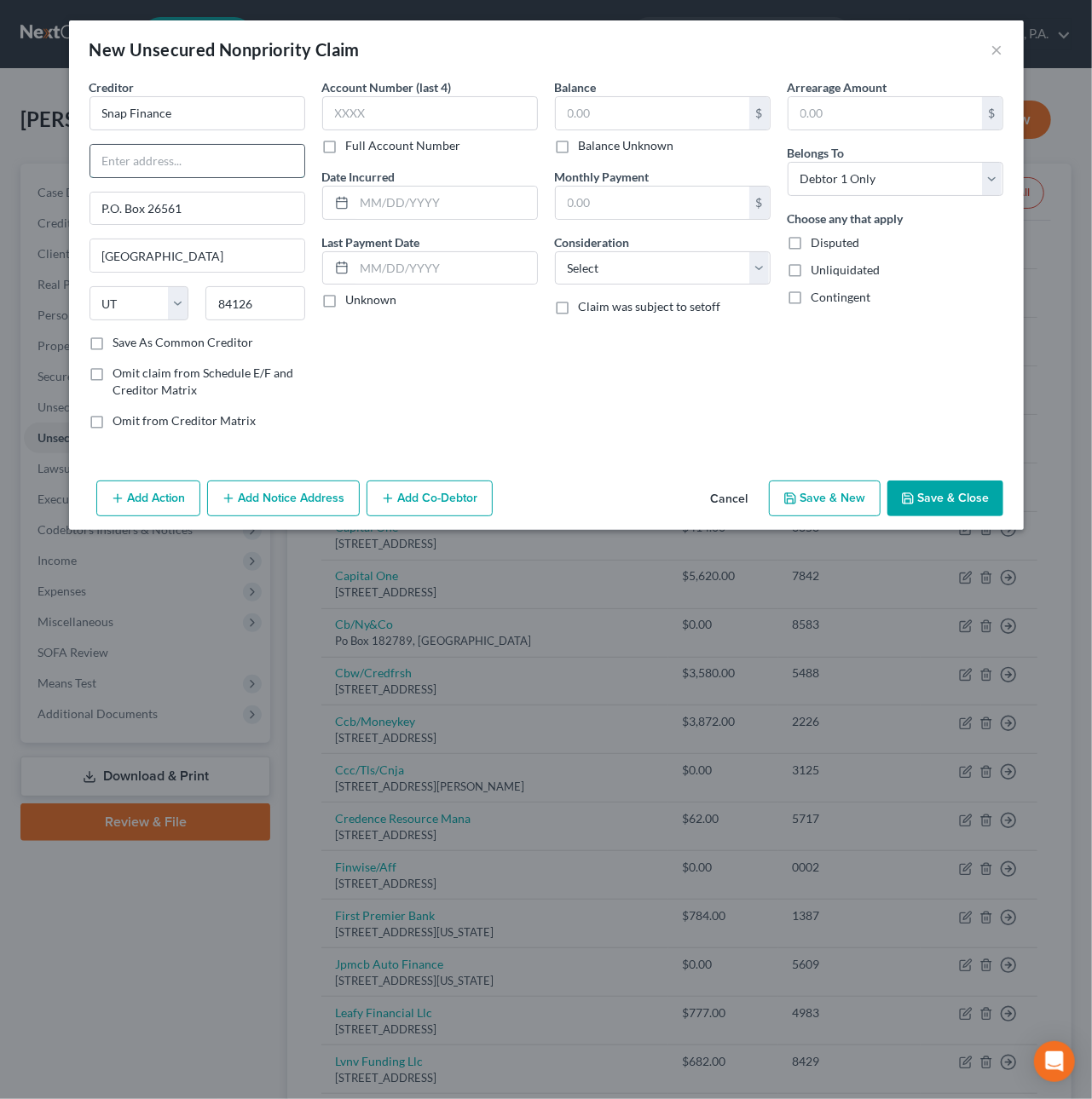
click at [174, 161] on input "text" at bounding box center [197, 161] width 214 height 33
type input "ATTN: Customer Service"
click at [428, 106] on input "text" at bounding box center [430, 113] width 216 height 34
type input "2105"
type input "8/31/2024"
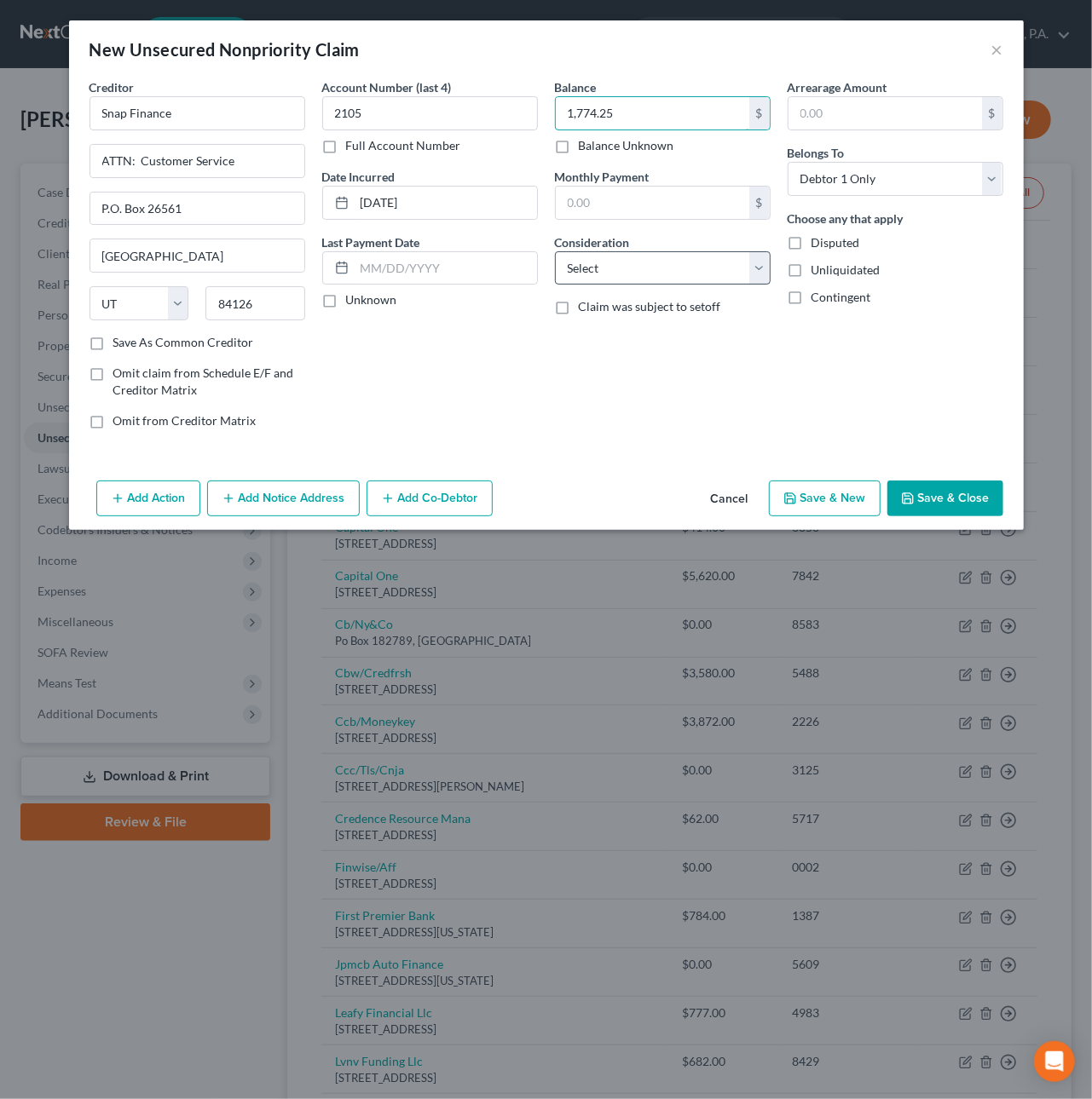
type input "1,774.25"
click at [588, 267] on select "Select Cable / Satellite Services Collection Agency Credit Card Debt Debt Couns…" at bounding box center [662, 269] width 216 height 34
select select "10"
click at [554, 252] on select "Select Cable / Satellite Services Collection Agency Credit Card Debt Debt Couns…" at bounding box center [662, 269] width 216 height 34
drag, startPoint x: 612, startPoint y: 113, endPoint x: 495, endPoint y: 102, distance: 117.5
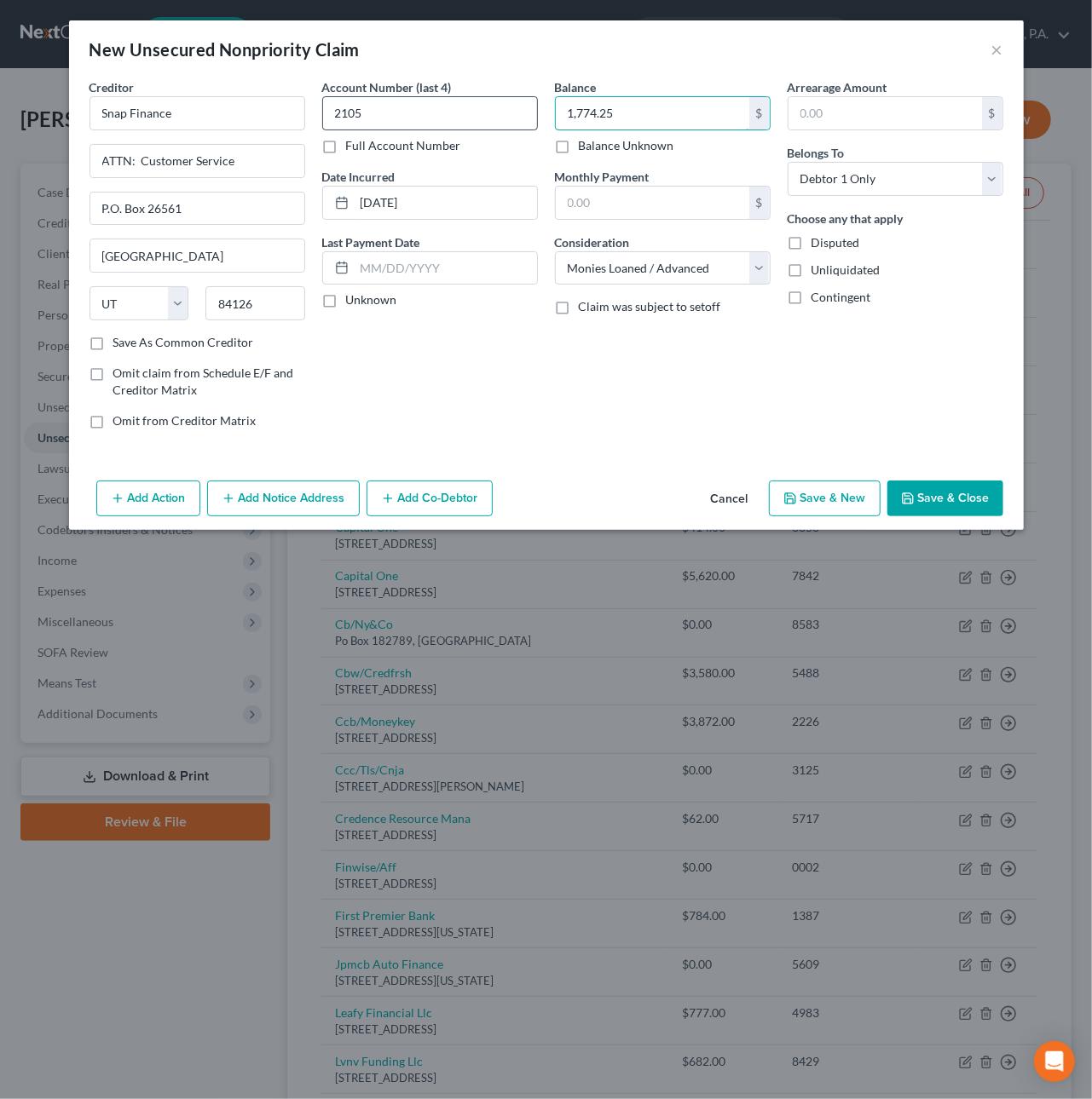
click at [504, 103] on div "Creditor * Snap Finance ATTN: Customer Service P.O. Box 26561 Salt Lake City St…" at bounding box center [546, 261] width 931 height 364
click at [623, 114] on input "1,774.25" at bounding box center [652, 113] width 193 height 33
type input "4,127.83"
click at [938, 500] on button "Save & Close" at bounding box center [945, 499] width 115 height 36
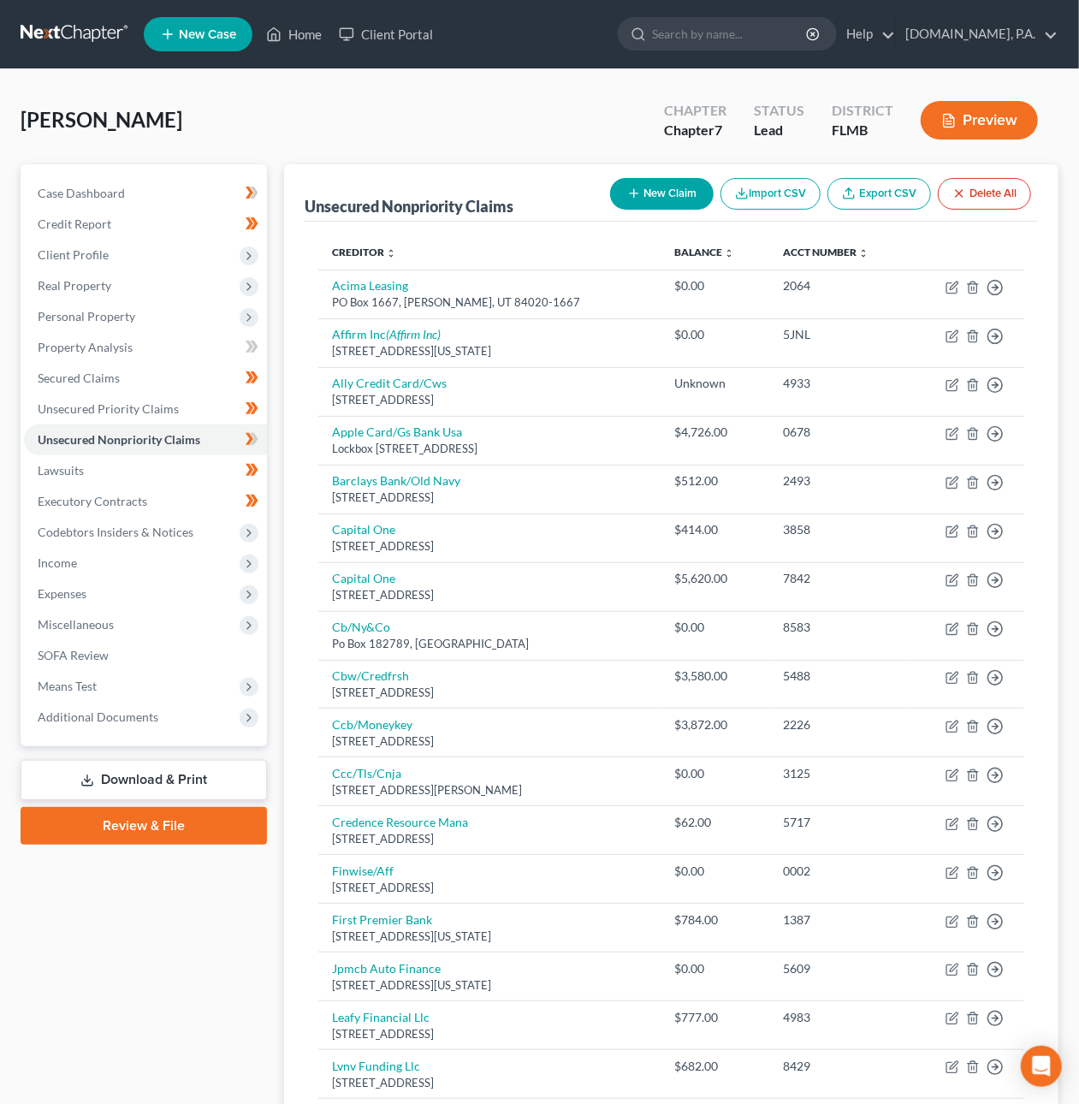
click at [146, 781] on link "Download & Print" at bounding box center [144, 780] width 247 height 40
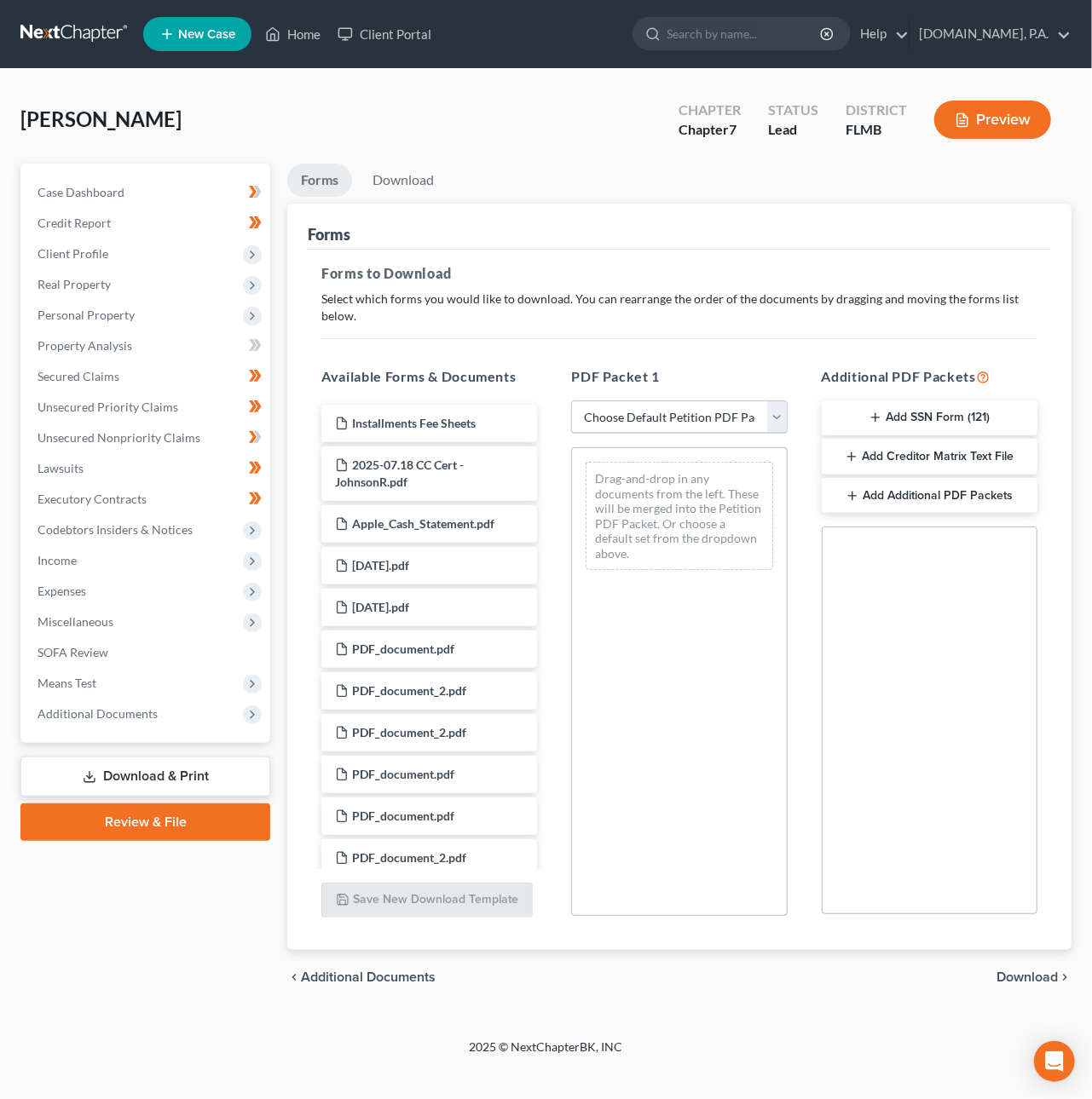
click at [691, 403] on select "Choose Default Petition PDF Packet Complete Bankruptcy Petition (all forms and …" at bounding box center [679, 417] width 216 height 34
select select "5"
click at [571, 400] on select "Choose Default Petition PDF Packet Complete Bankruptcy Petition (all forms and …" at bounding box center [679, 417] width 216 height 34
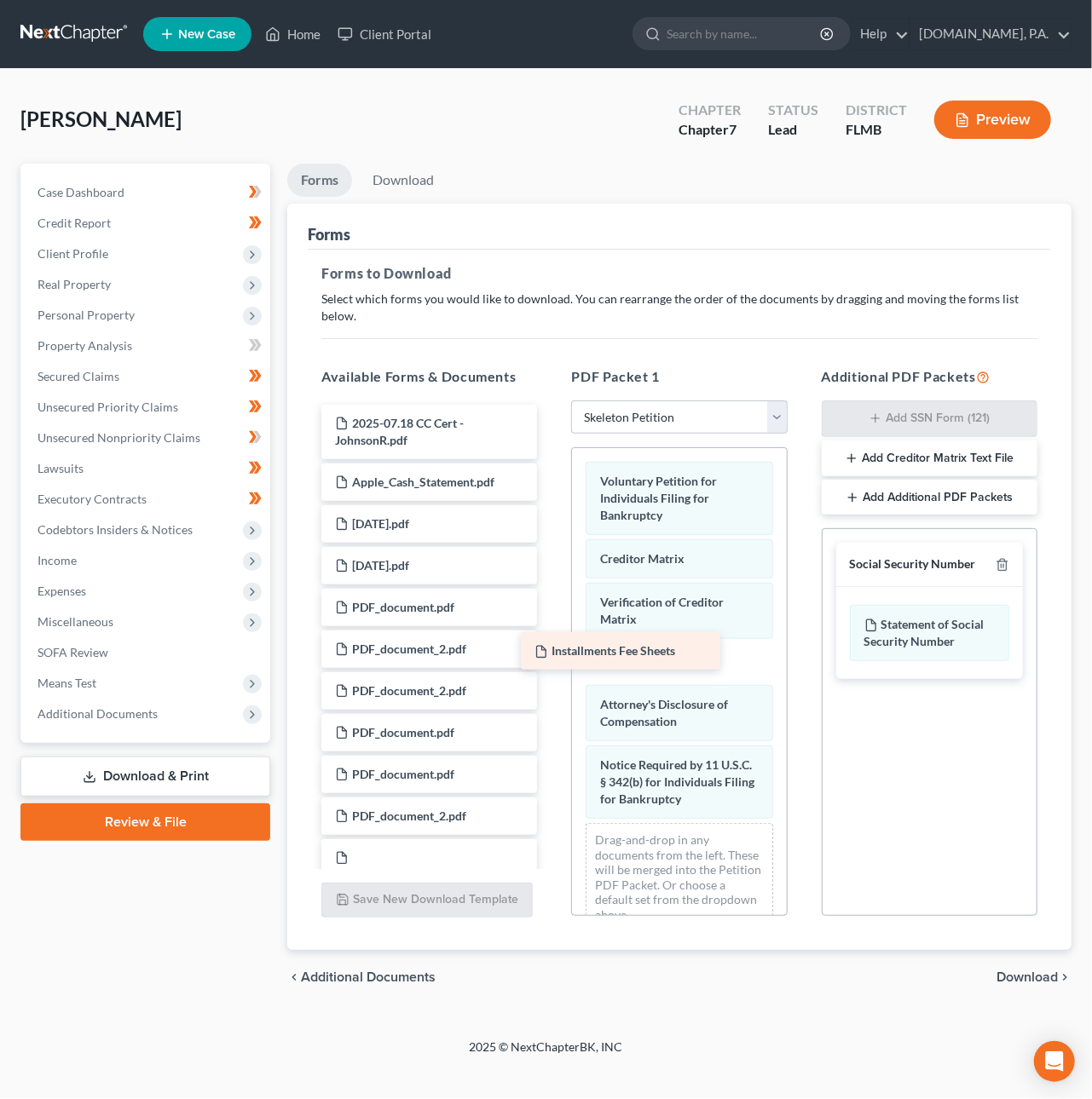
drag, startPoint x: 448, startPoint y: 407, endPoint x: 648, endPoint y: 653, distance: 317.0
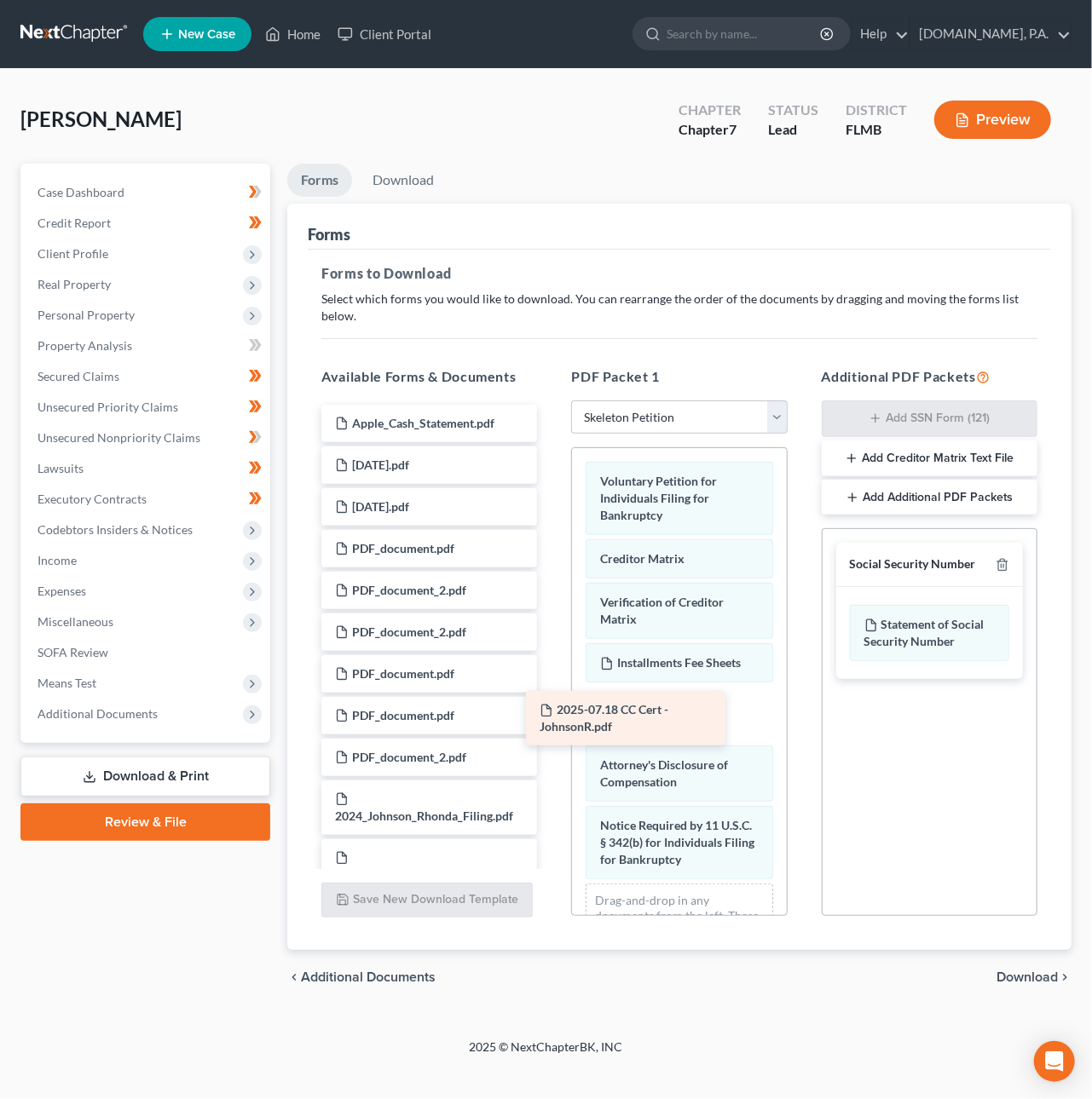
drag, startPoint x: 425, startPoint y: 406, endPoint x: 678, endPoint y: 710, distance: 395.5
click at [1003, 558] on icon "button" at bounding box center [1002, 565] width 14 height 14
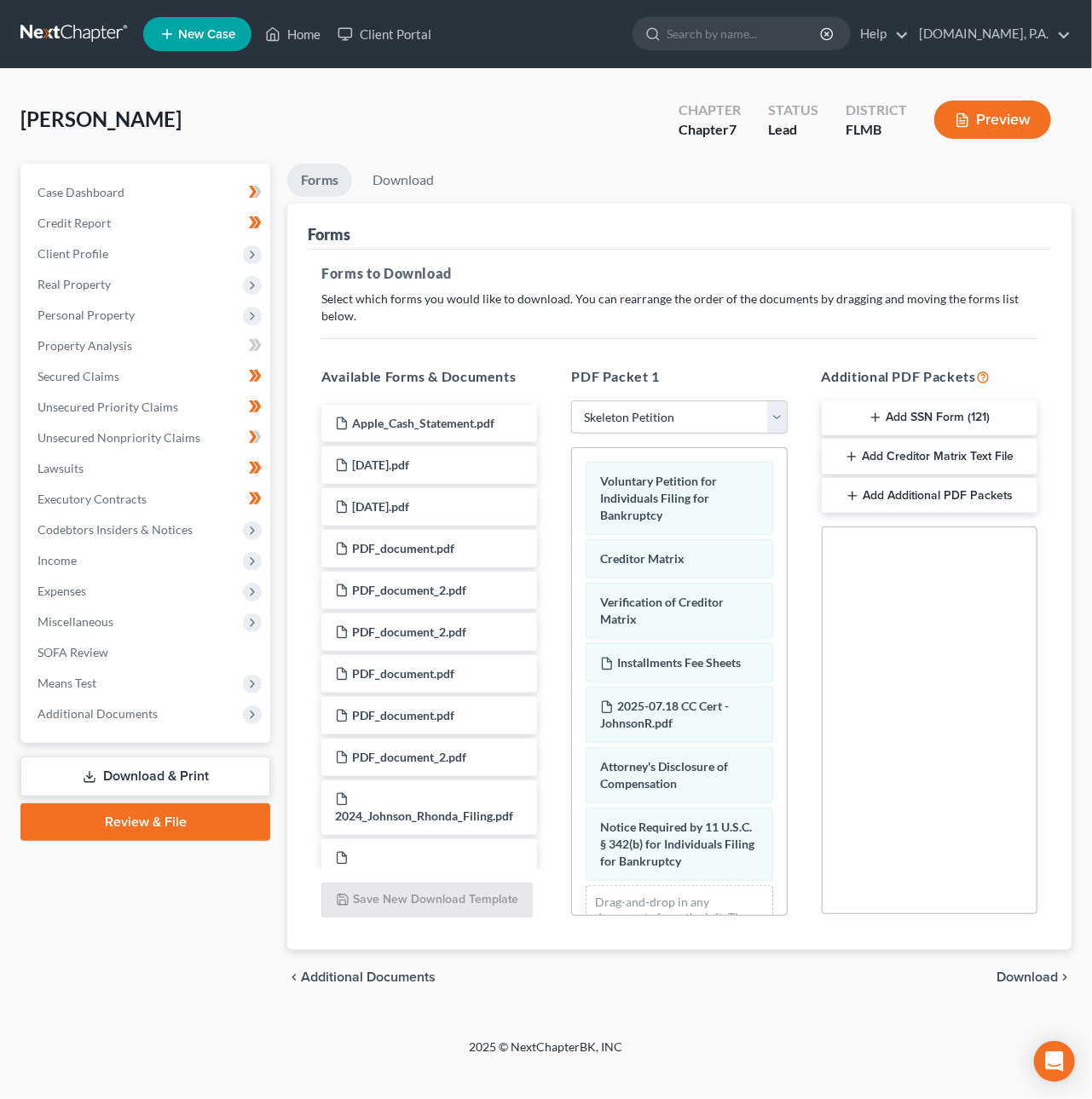
click at [1040, 971] on span "Download" at bounding box center [1027, 978] width 62 height 14
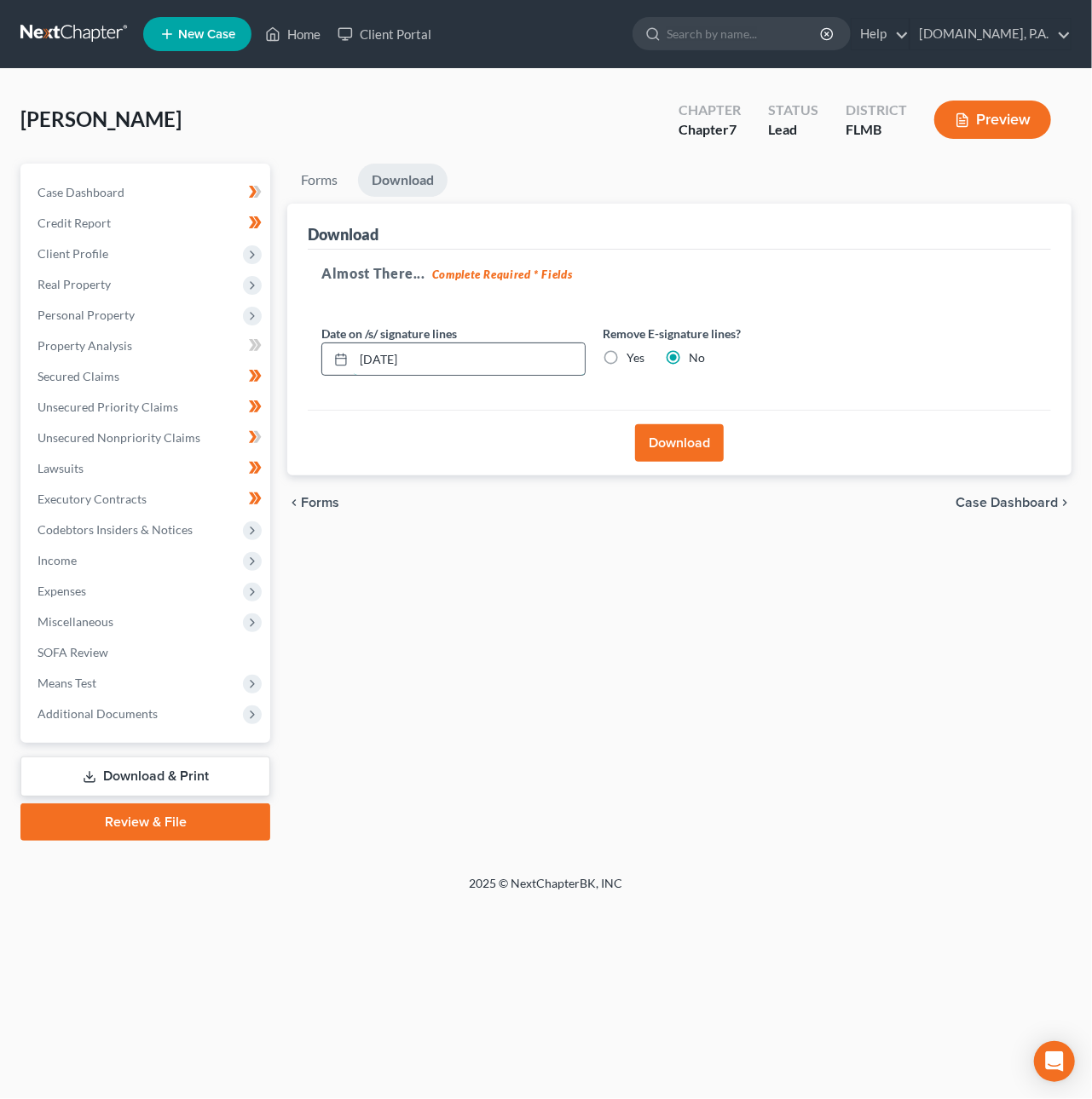
click at [386, 363] on input "08/18/2025" at bounding box center [469, 359] width 231 height 33
type input "08/19/2025"
click at [666, 447] on button "Download" at bounding box center [679, 443] width 89 height 38
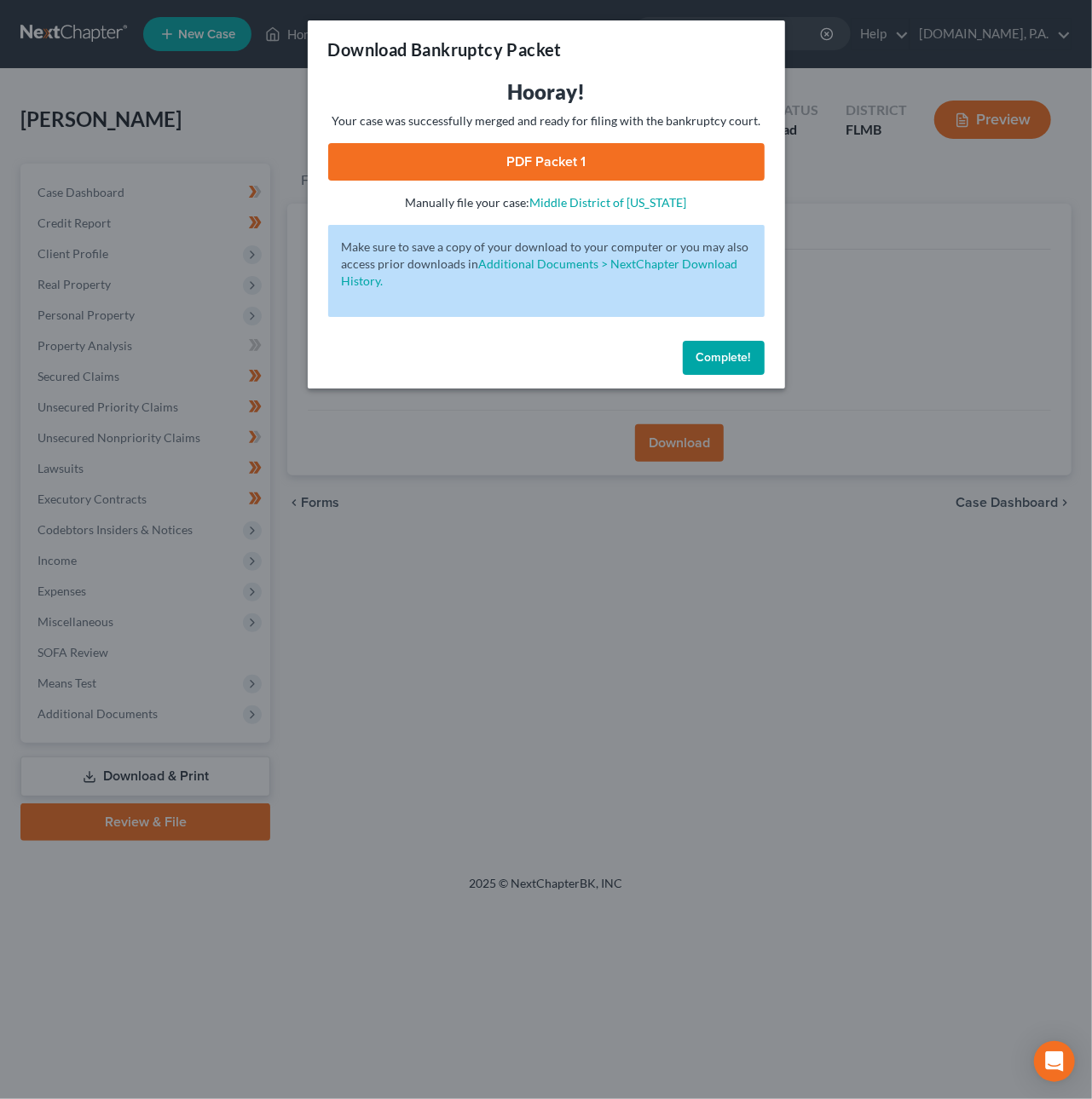
click at [573, 171] on link "PDF Packet 1" at bounding box center [546, 162] width 436 height 38
click at [725, 358] on span "Complete!" at bounding box center [723, 357] width 55 height 15
